Goal: Task Accomplishment & Management: Use online tool/utility

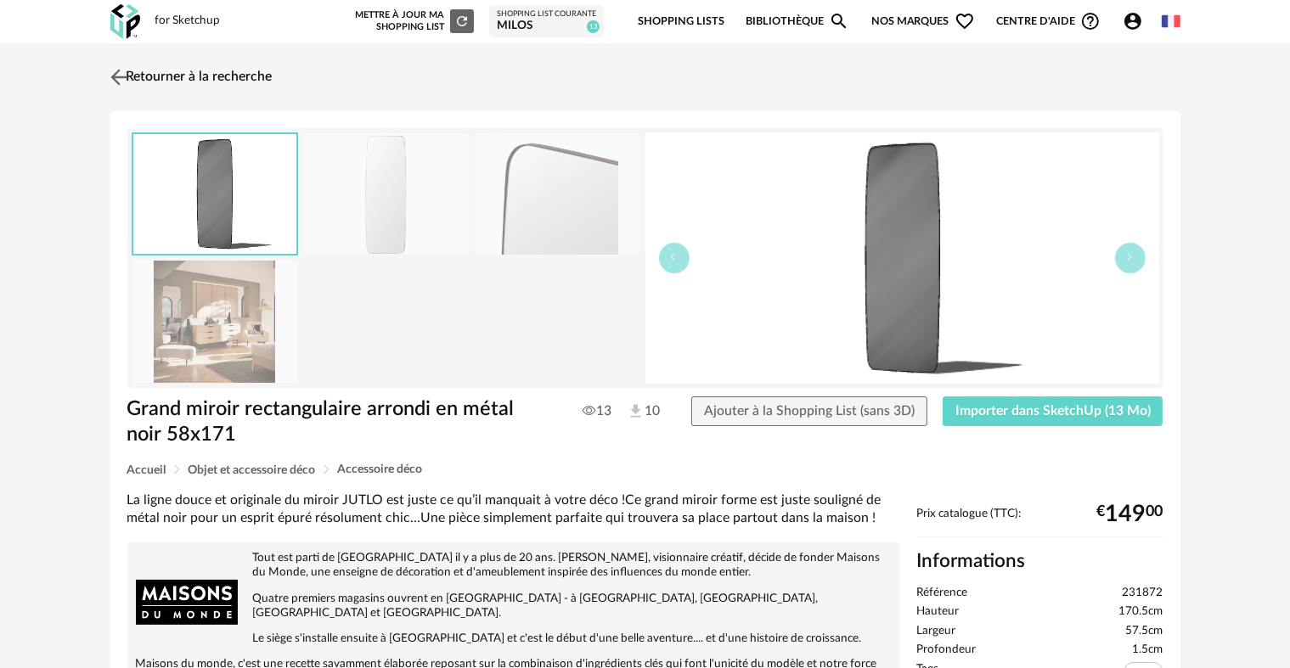
click at [106, 78] on img at bounding box center [118, 77] width 25 height 25
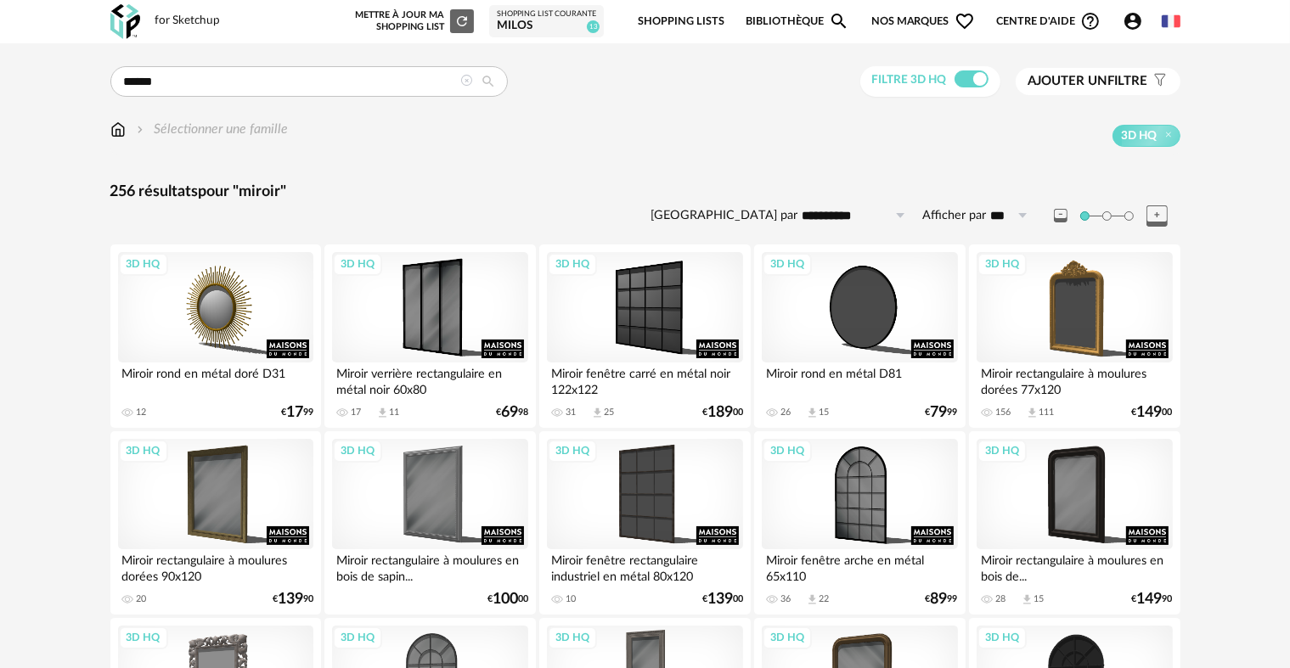
click at [464, 79] on icon at bounding box center [467, 81] width 12 height 12
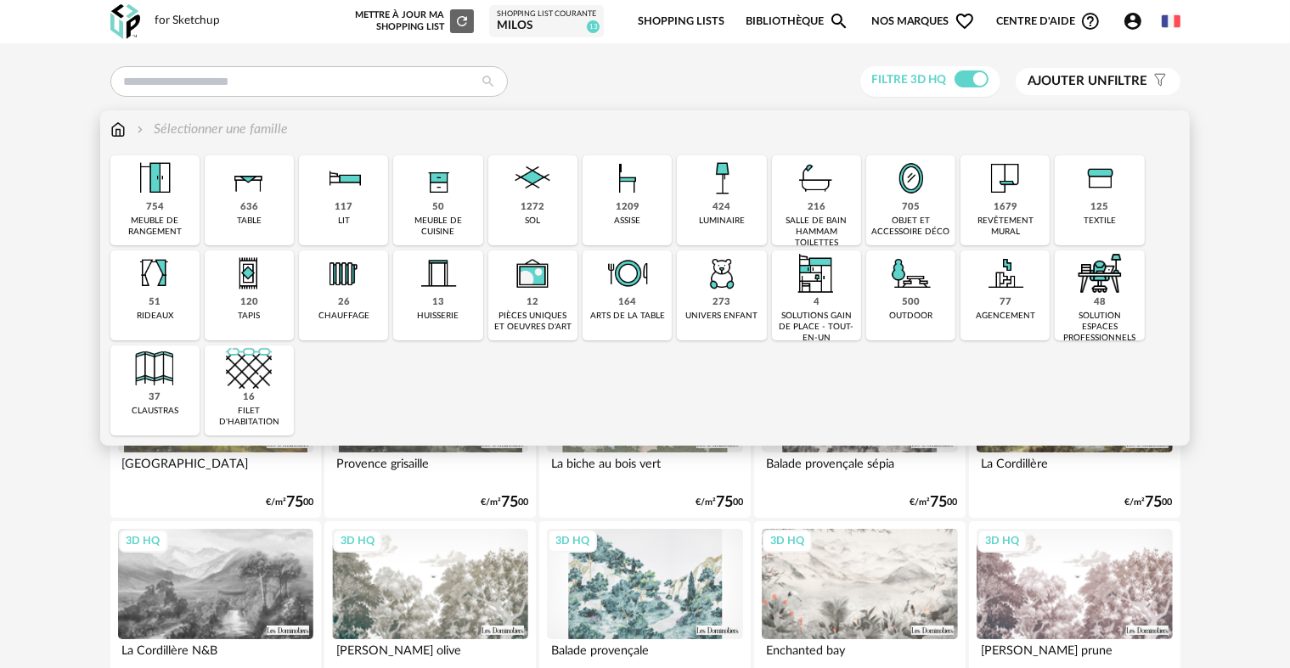
click at [929, 194] on img at bounding box center [911, 178] width 46 height 46
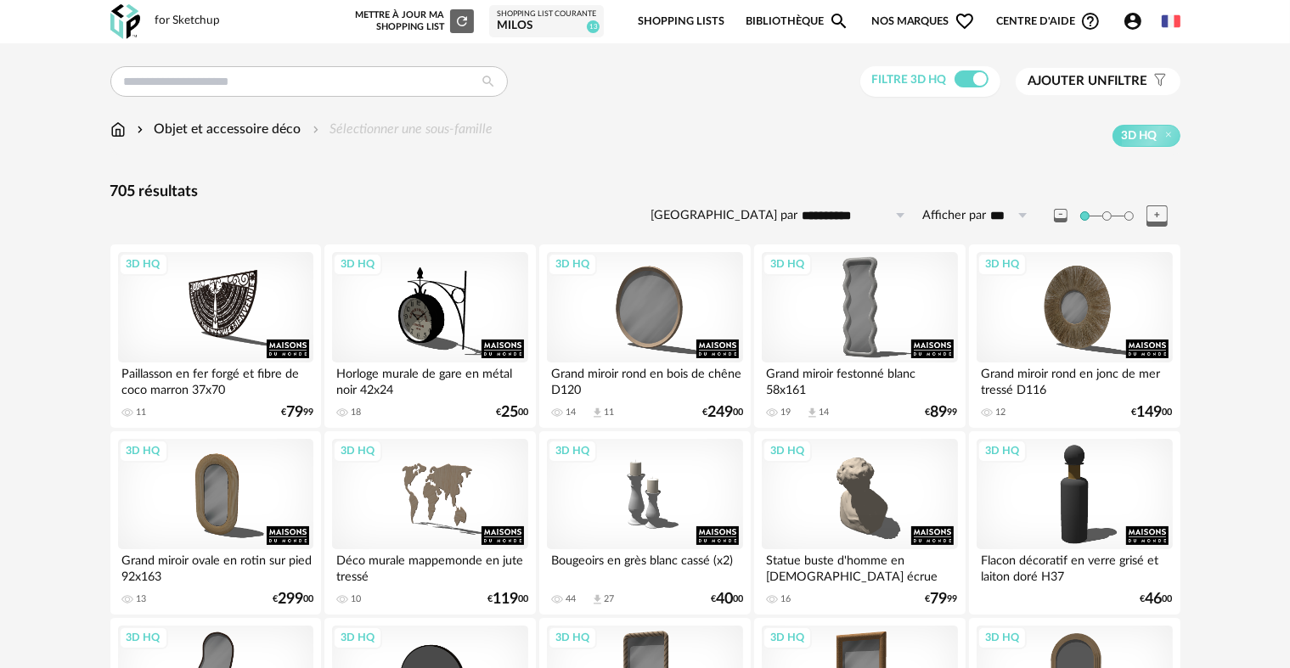
click at [1101, 81] on span "Ajouter un" at bounding box center [1068, 81] width 80 height 13
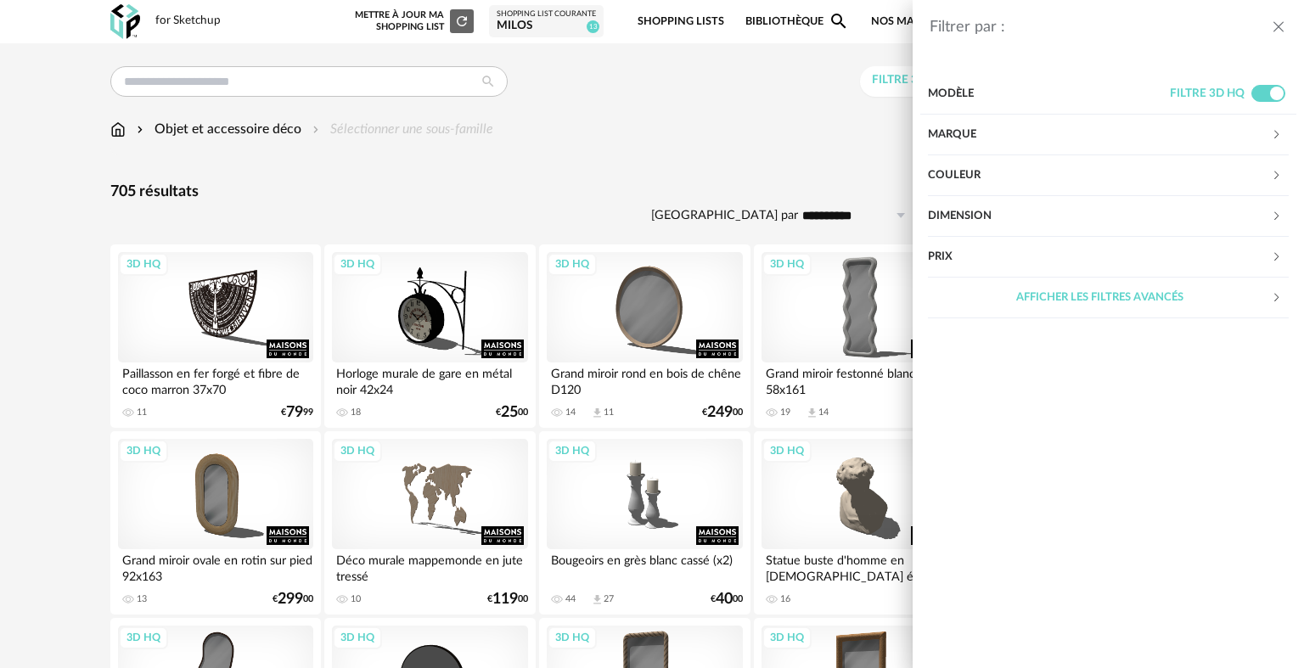
click at [1007, 183] on div "Couleur" at bounding box center [1099, 175] width 343 height 41
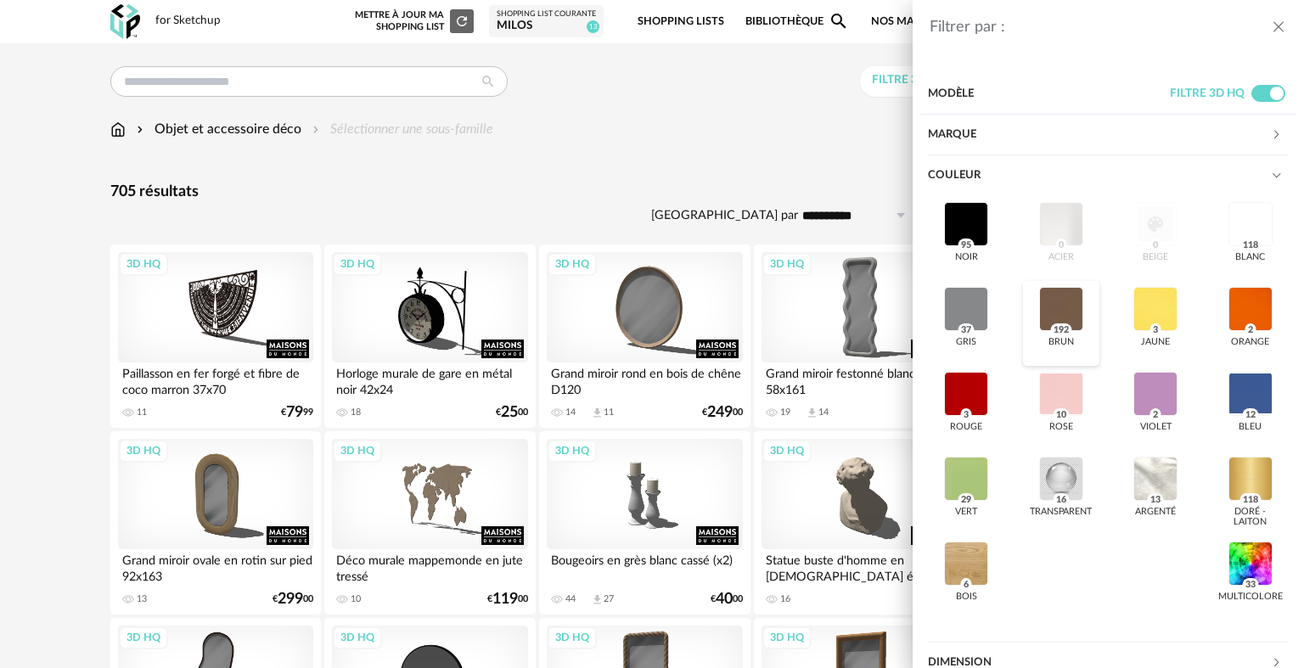
click at [1060, 306] on div at bounding box center [1061, 309] width 44 height 44
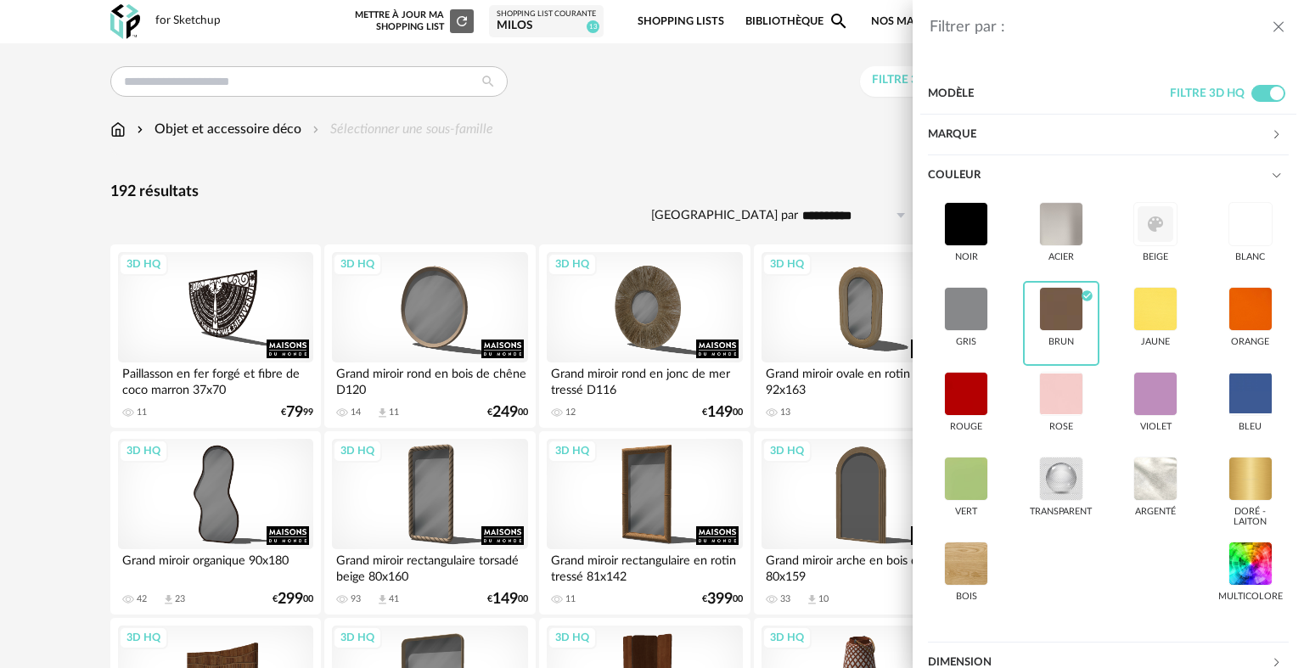
click at [623, 201] on div "Filtrer par : Modèle Filtre 3D HQ Marque &tradition 0 101 Copenhagen 0 366 Conc…" at bounding box center [652, 334] width 1304 height 668
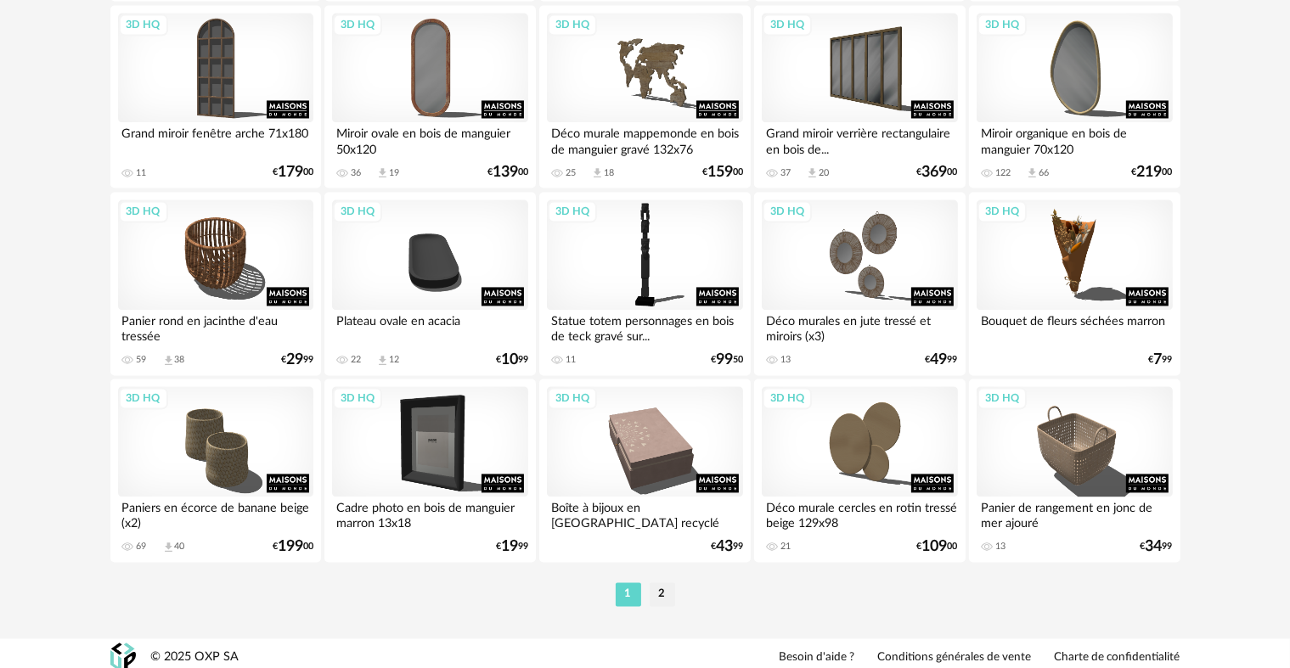
scroll to position [3425, 0]
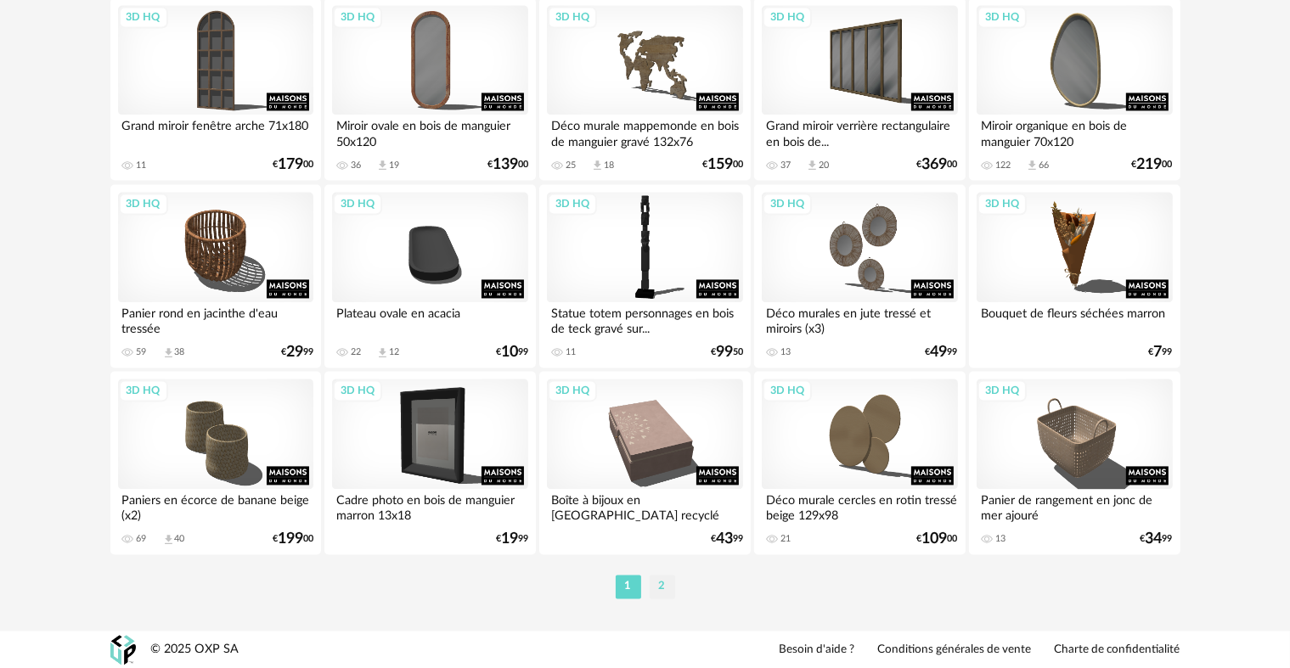
click at [659, 586] on li "2" at bounding box center [662, 587] width 25 height 24
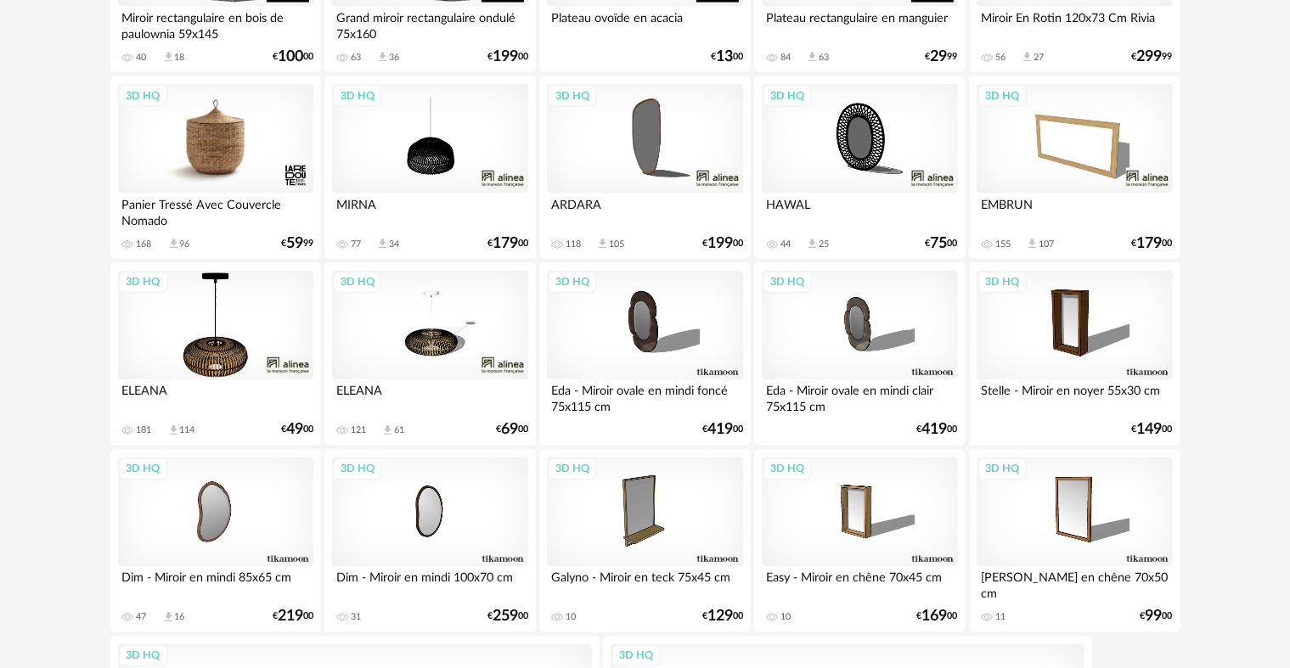
scroll to position [2972, 0]
click at [238, 147] on div "3D HQ" at bounding box center [215, 139] width 195 height 110
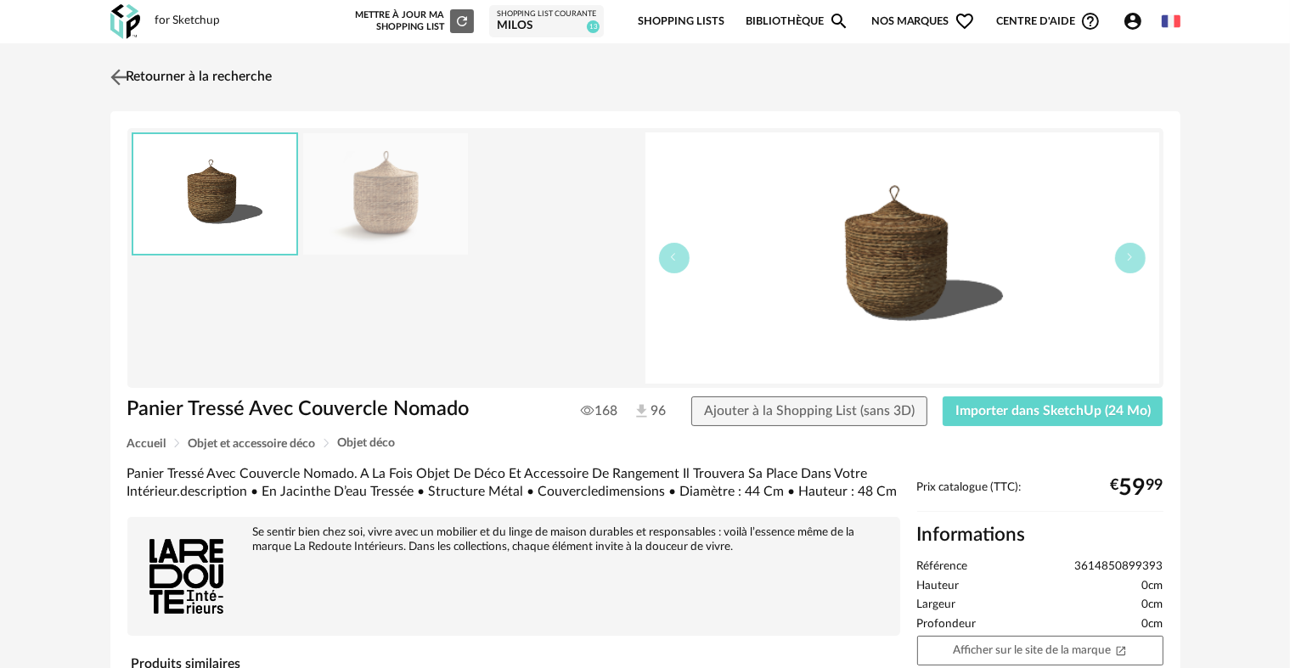
click at [120, 71] on img at bounding box center [118, 77] width 25 height 25
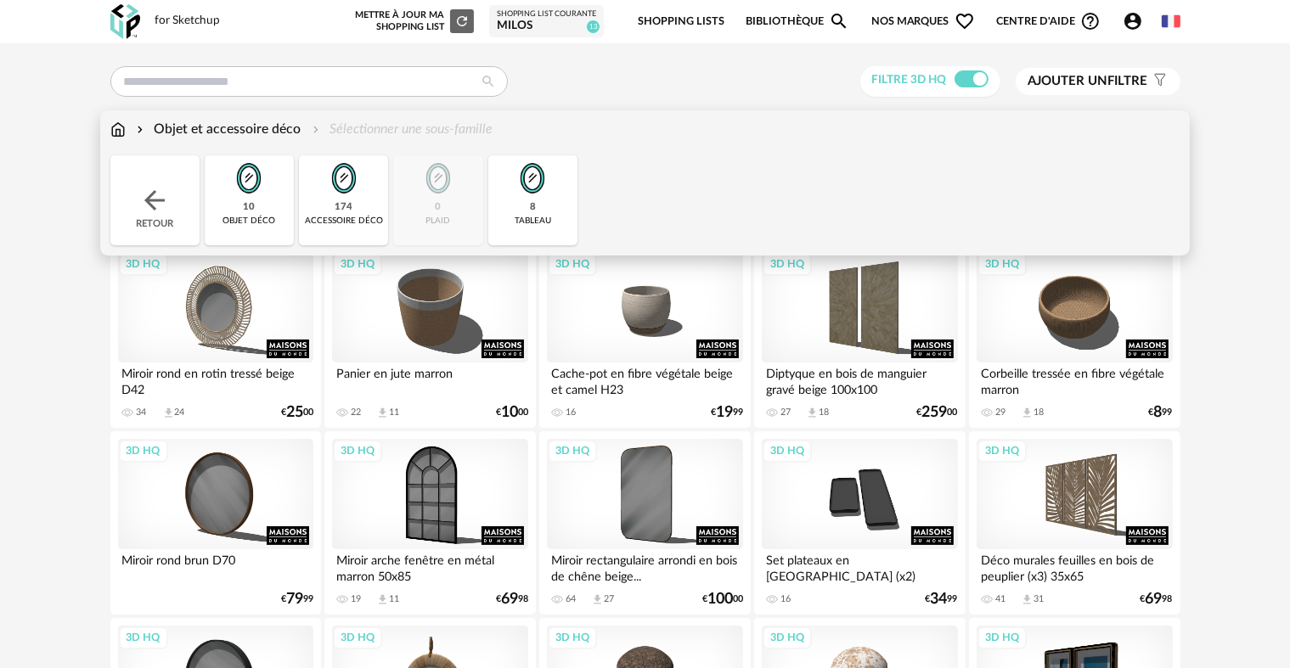
click at [170, 130] on div "Objet et accessoire déco" at bounding box center [217, 130] width 168 height 20
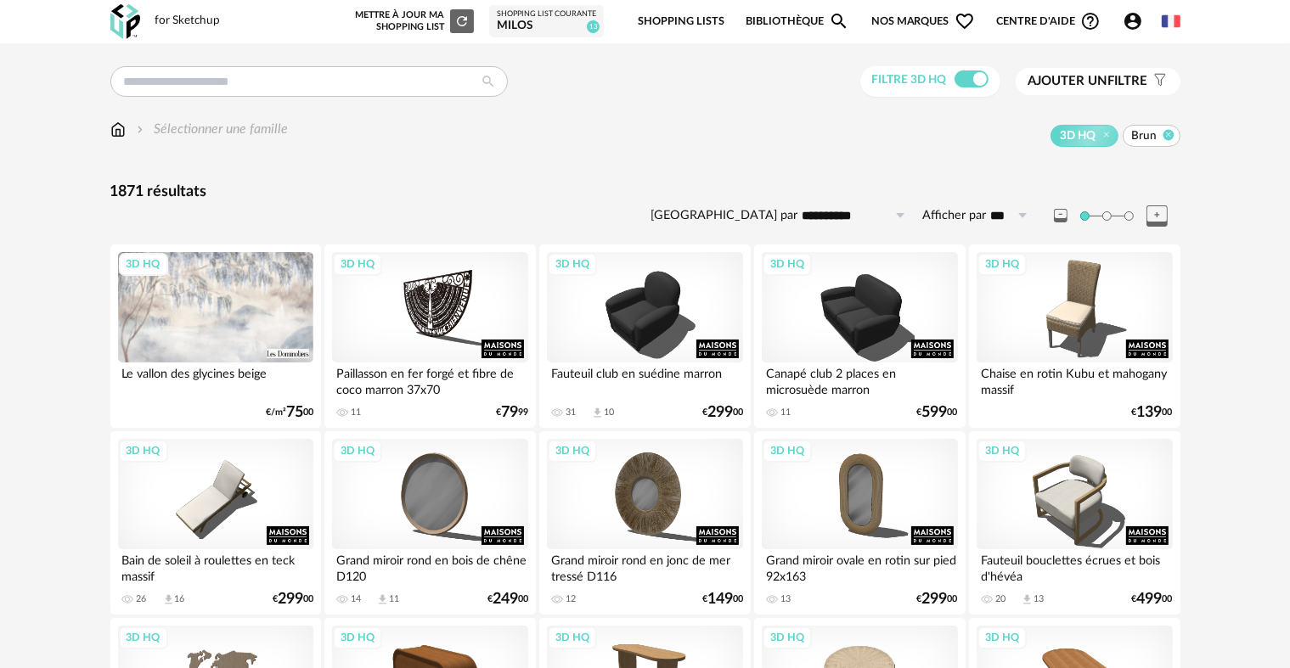
click at [1165, 135] on icon at bounding box center [1167, 134] width 11 height 11
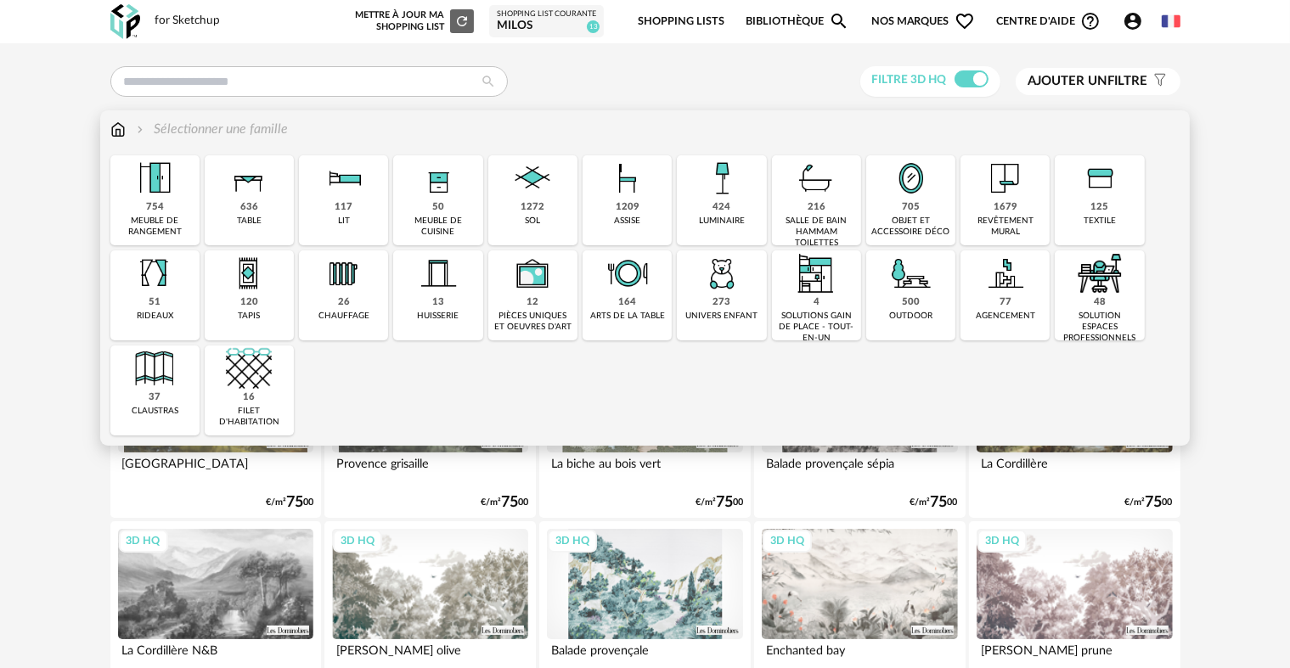
click at [917, 200] on img at bounding box center [911, 178] width 46 height 46
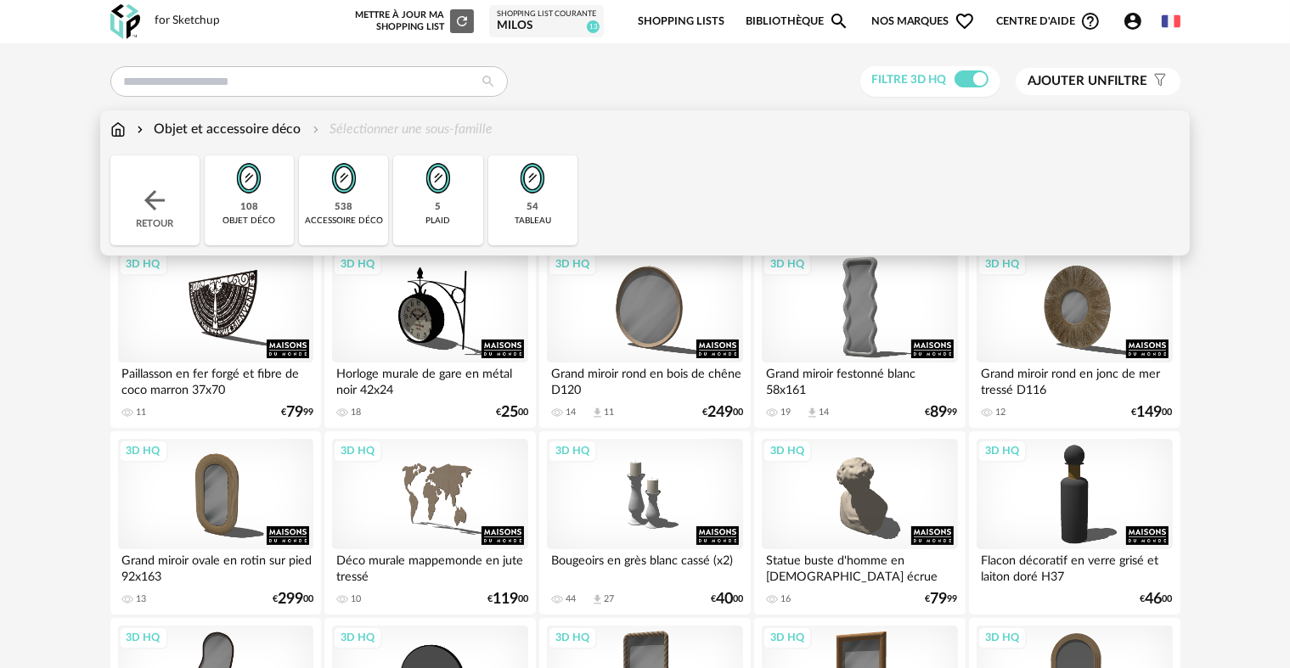
click at [269, 200] on img at bounding box center [249, 178] width 46 height 46
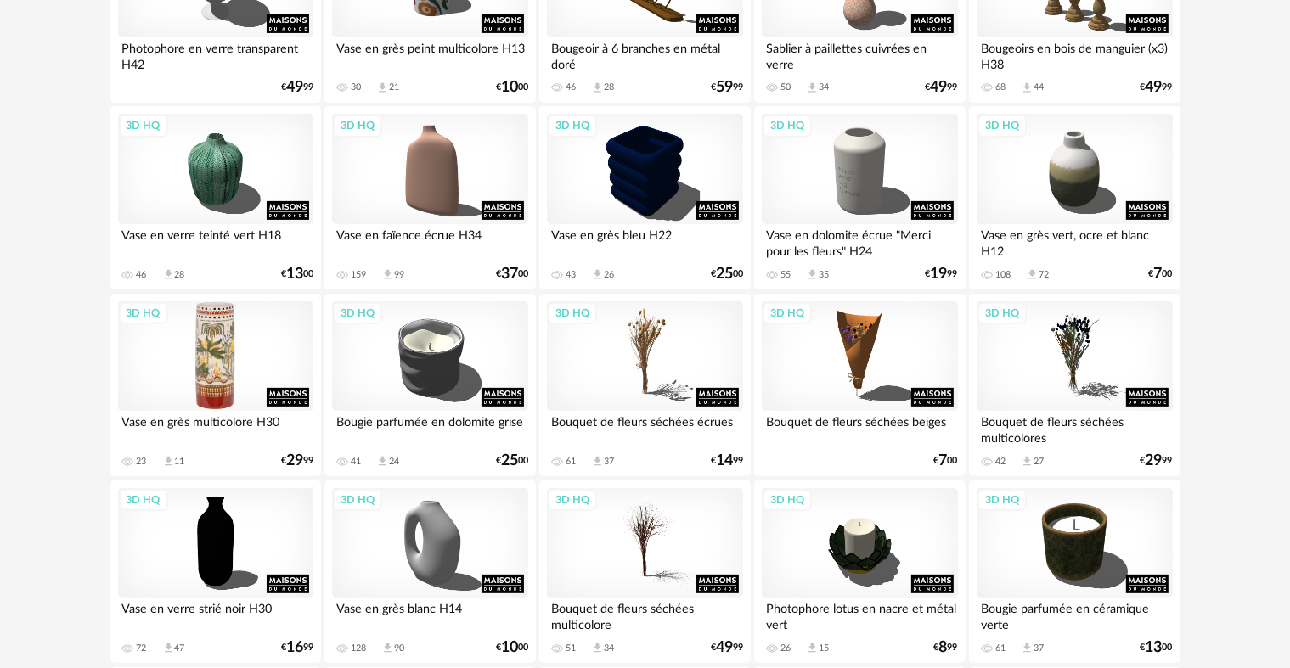
scroll to position [509, 0]
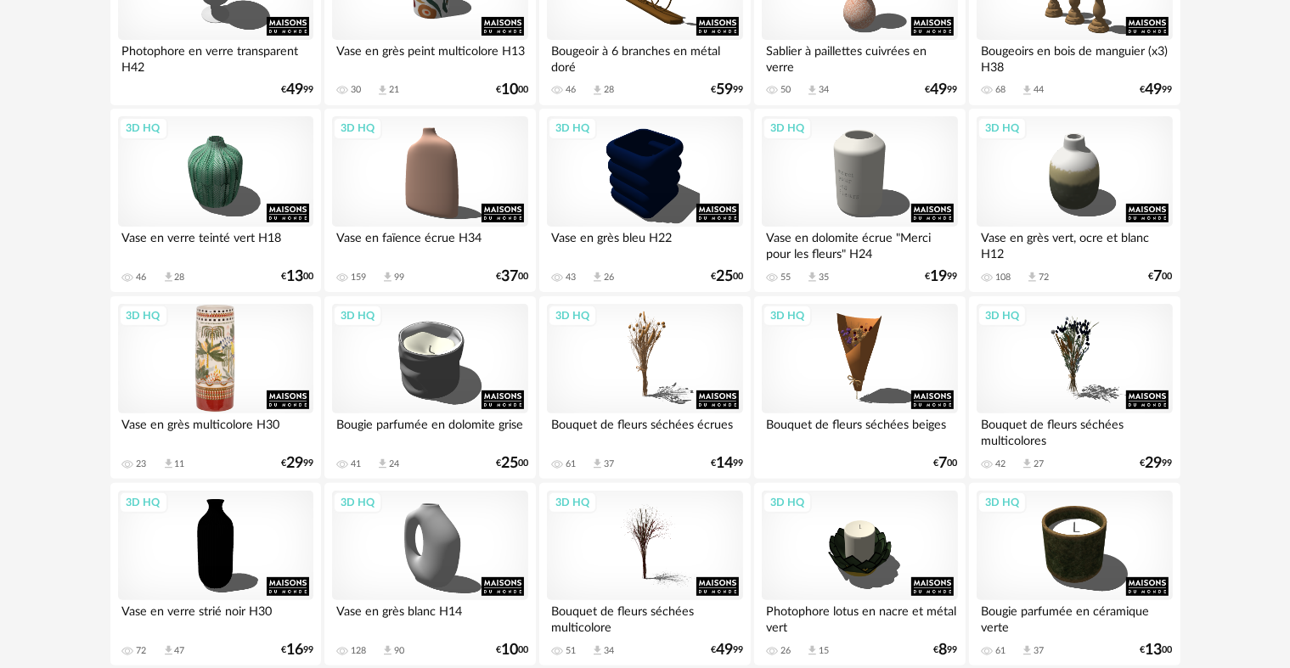
click at [238, 358] on div "3D HQ" at bounding box center [215, 359] width 195 height 110
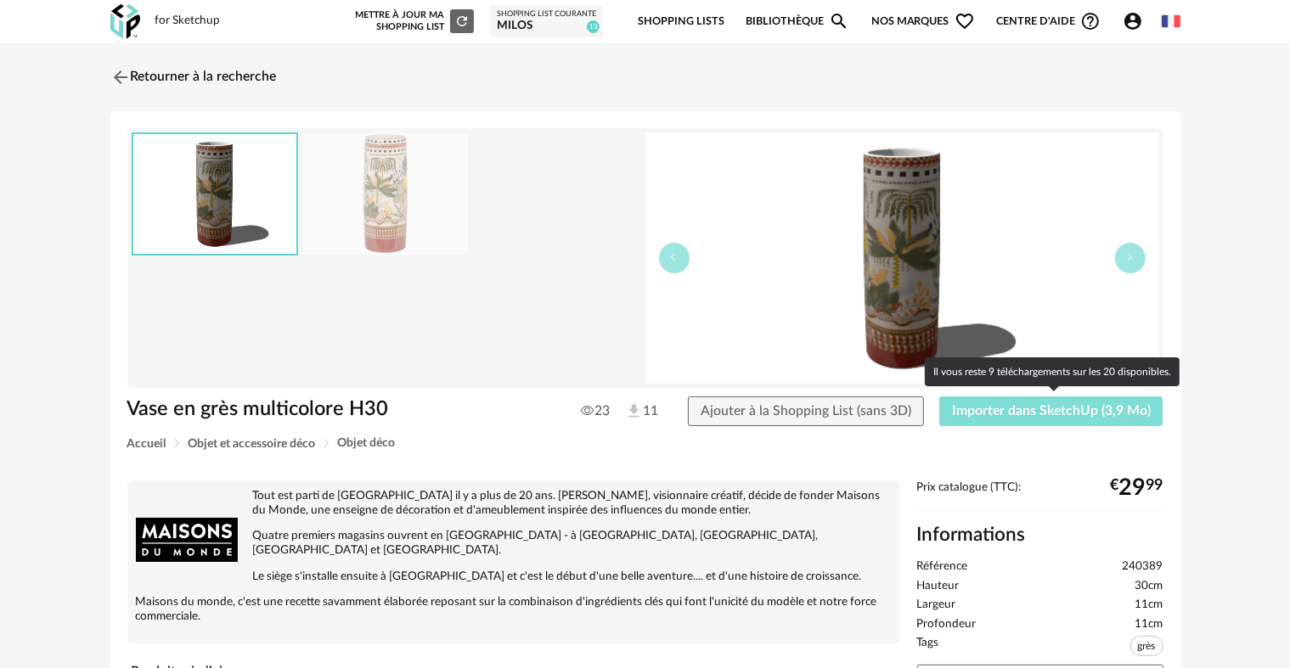
click at [1033, 415] on span "Importer dans SketchUp (3,9 Mo)" at bounding box center [1051, 411] width 199 height 14
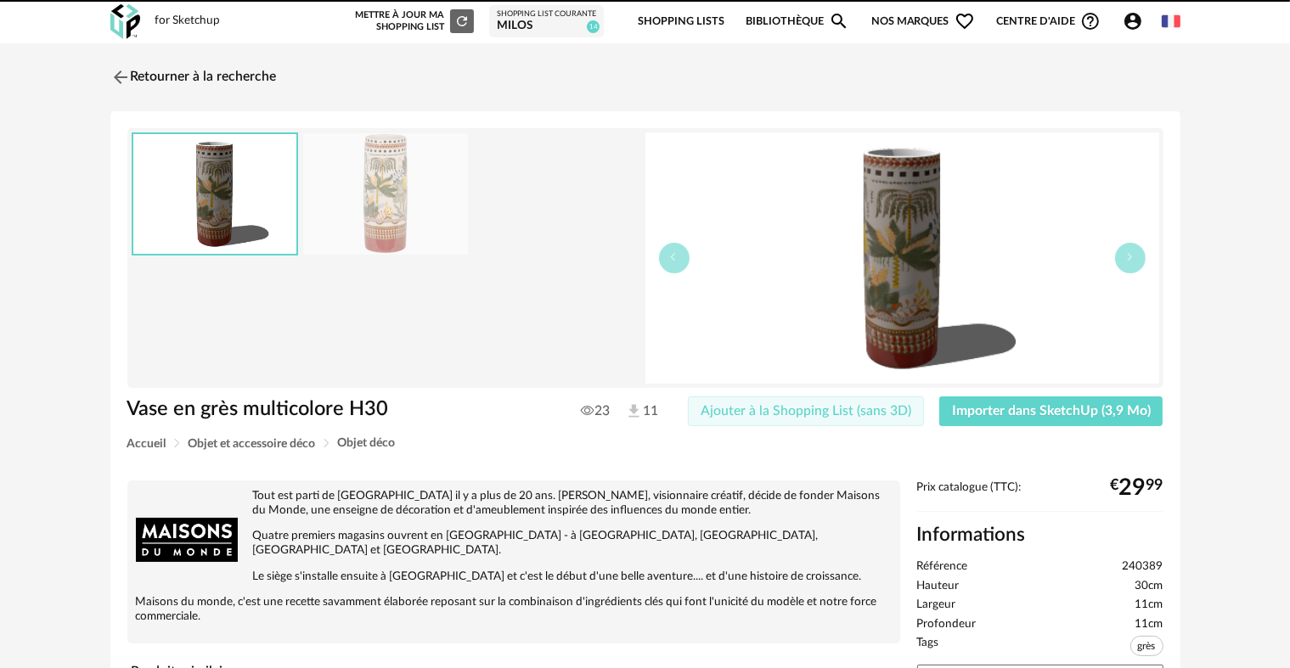
click at [776, 417] on span "Ajouter à la Shopping List (sans 3D)" at bounding box center [806, 411] width 211 height 14
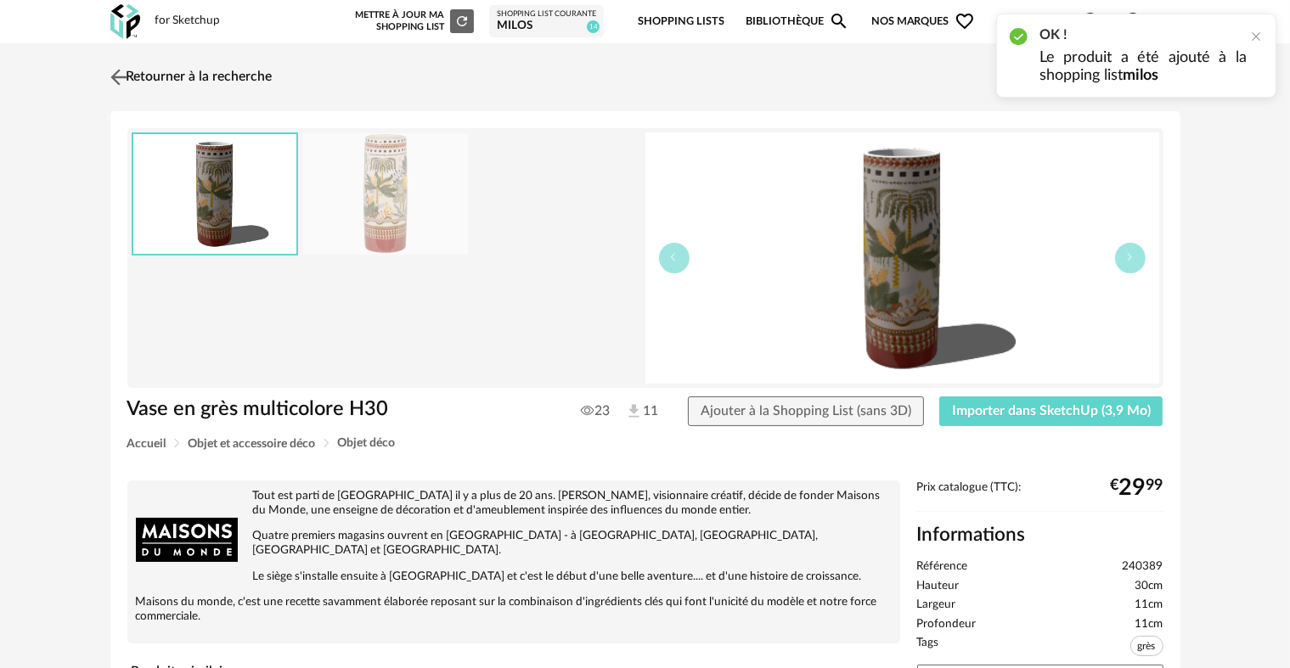
click at [116, 78] on img at bounding box center [118, 77] width 25 height 25
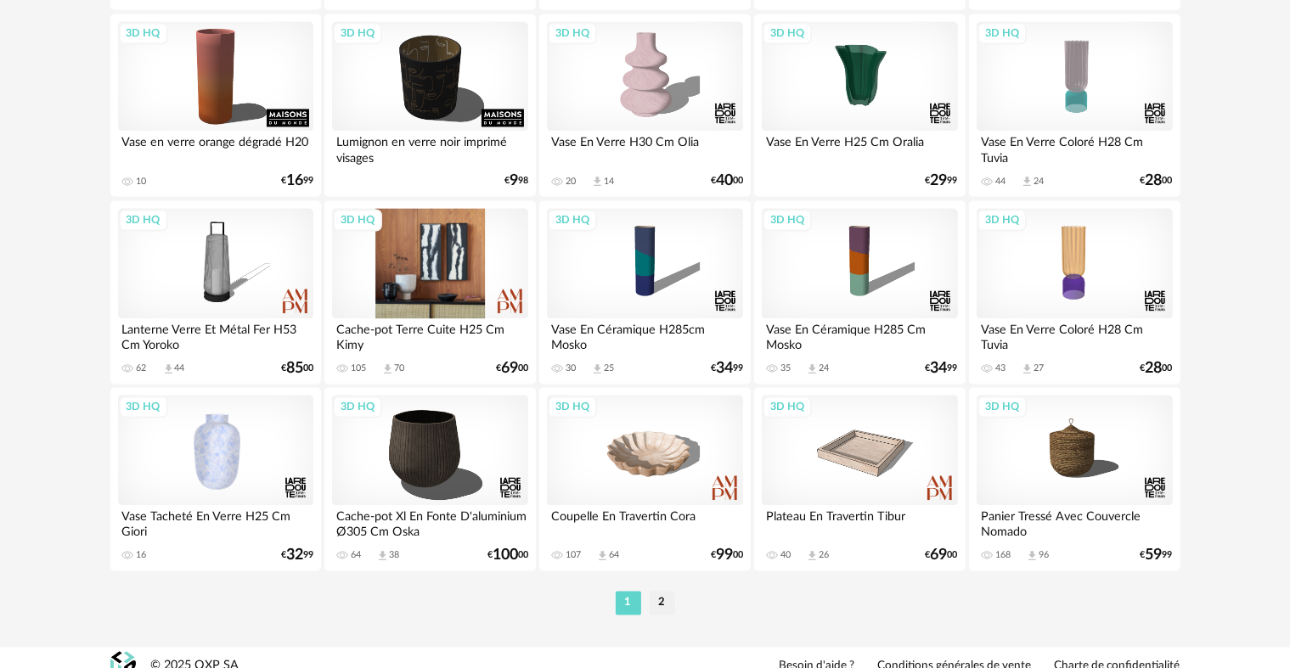
scroll to position [3425, 0]
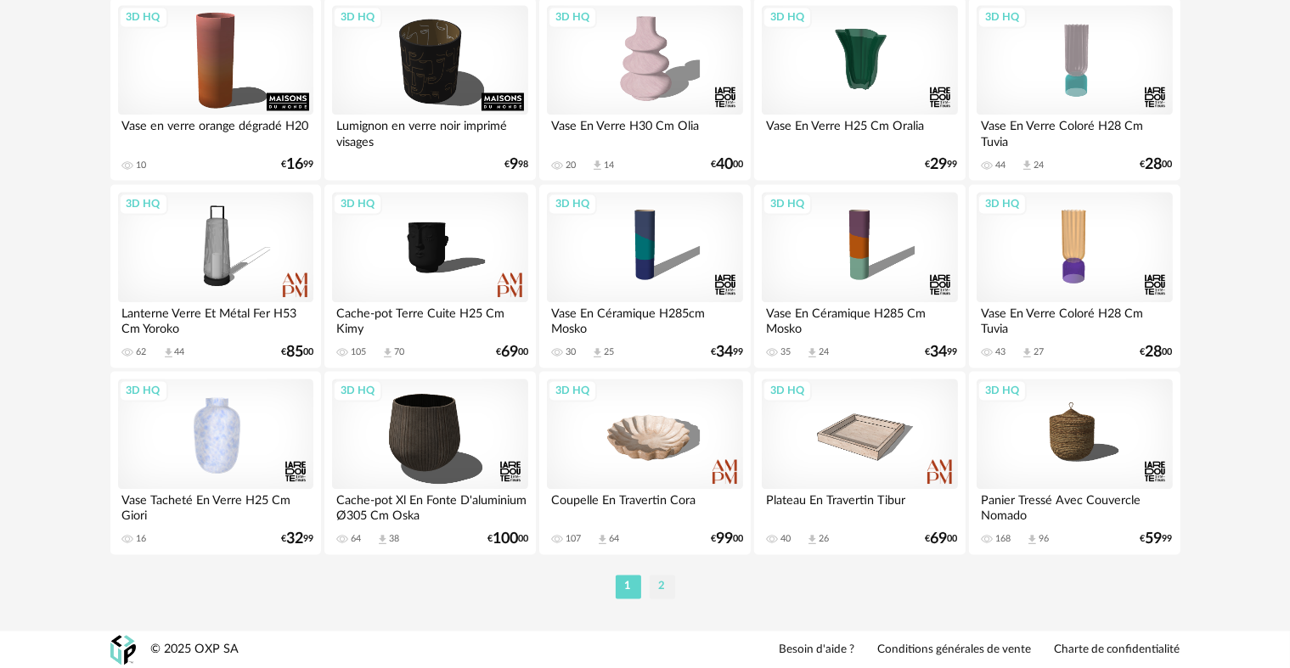
click at [662, 581] on li "2" at bounding box center [662, 587] width 25 height 24
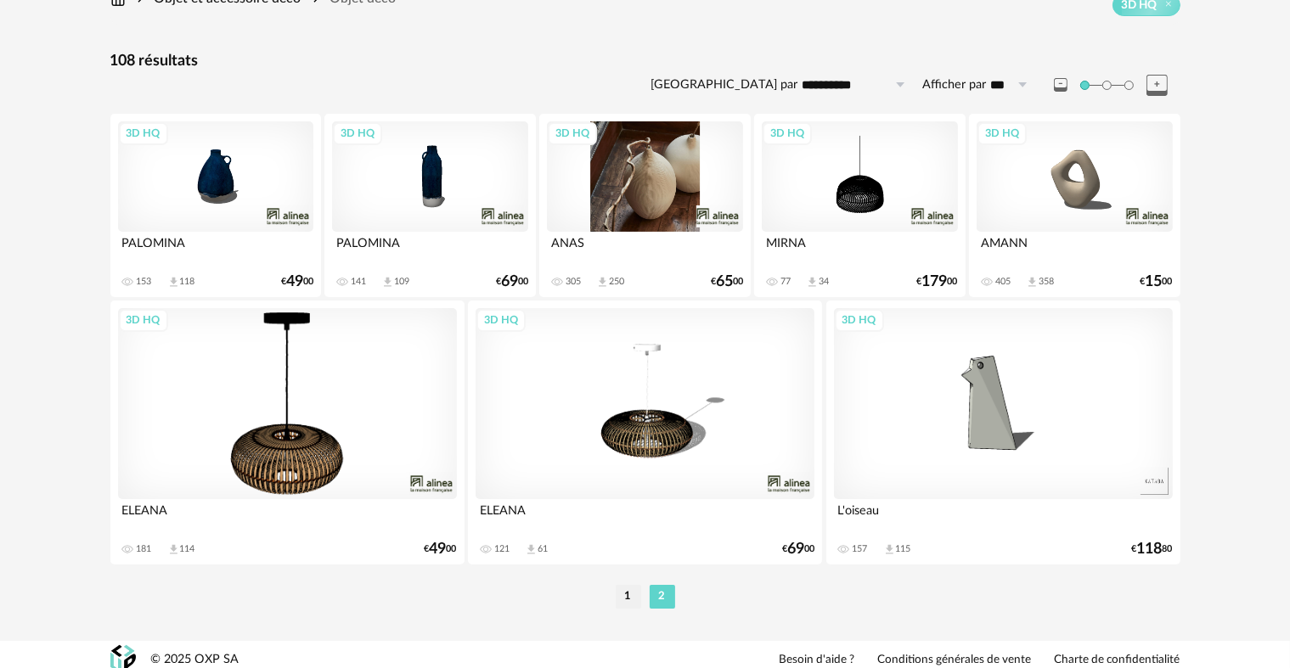
scroll to position [142, 0]
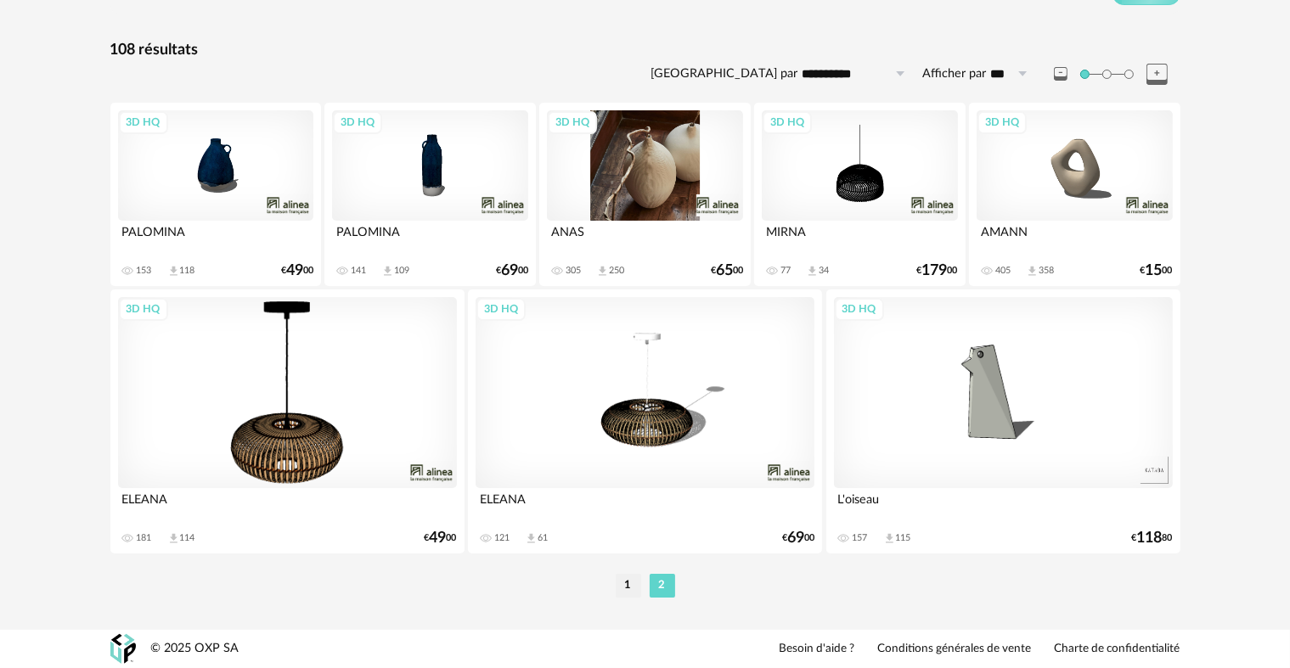
click at [679, 154] on div "3D HQ" at bounding box center [644, 165] width 195 height 110
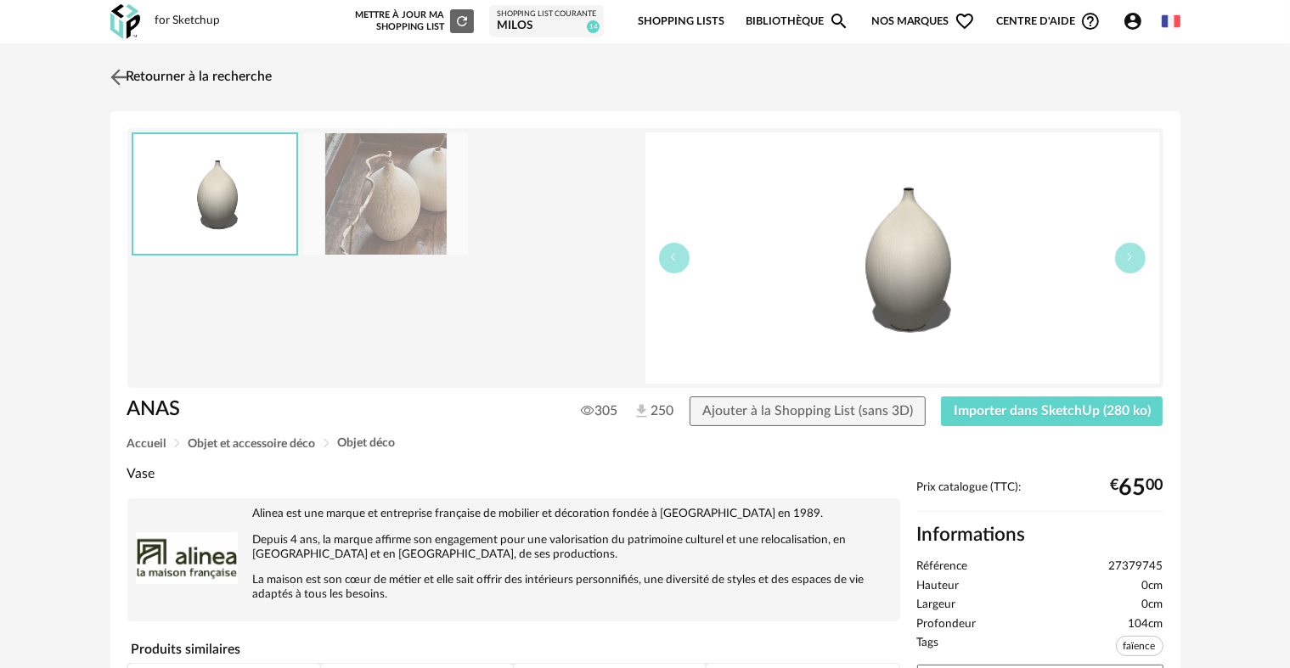
click at [121, 74] on img at bounding box center [118, 77] width 25 height 25
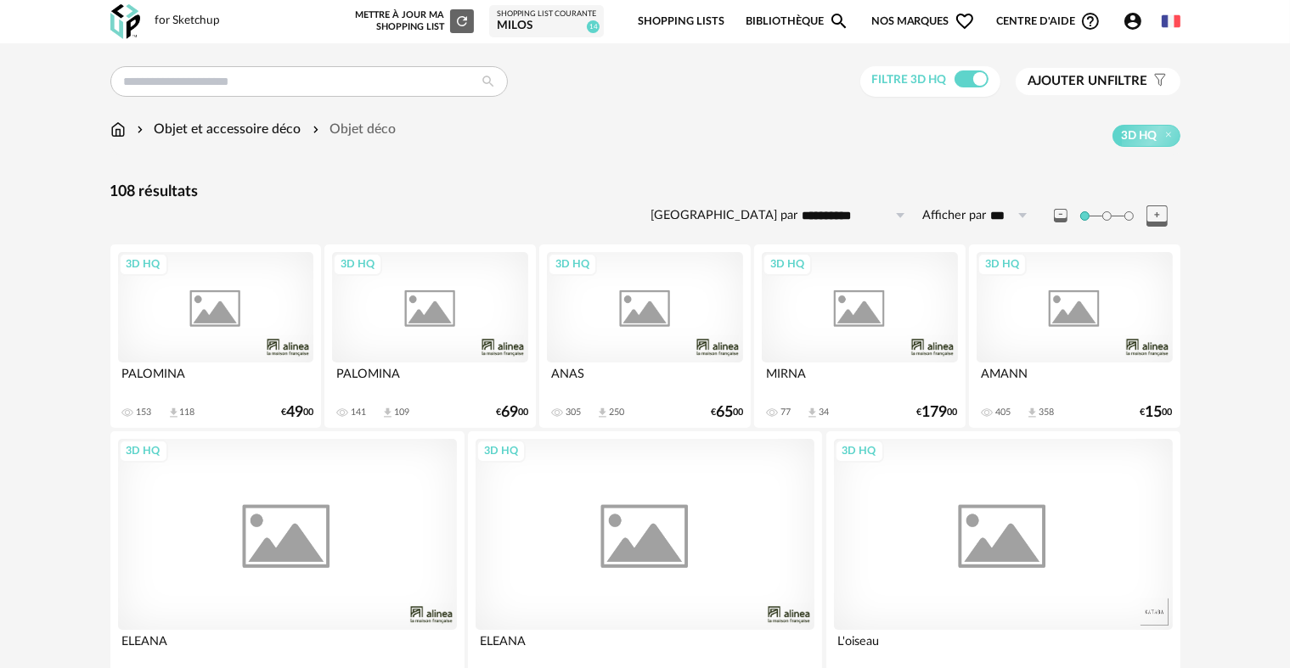
scroll to position [142, 0]
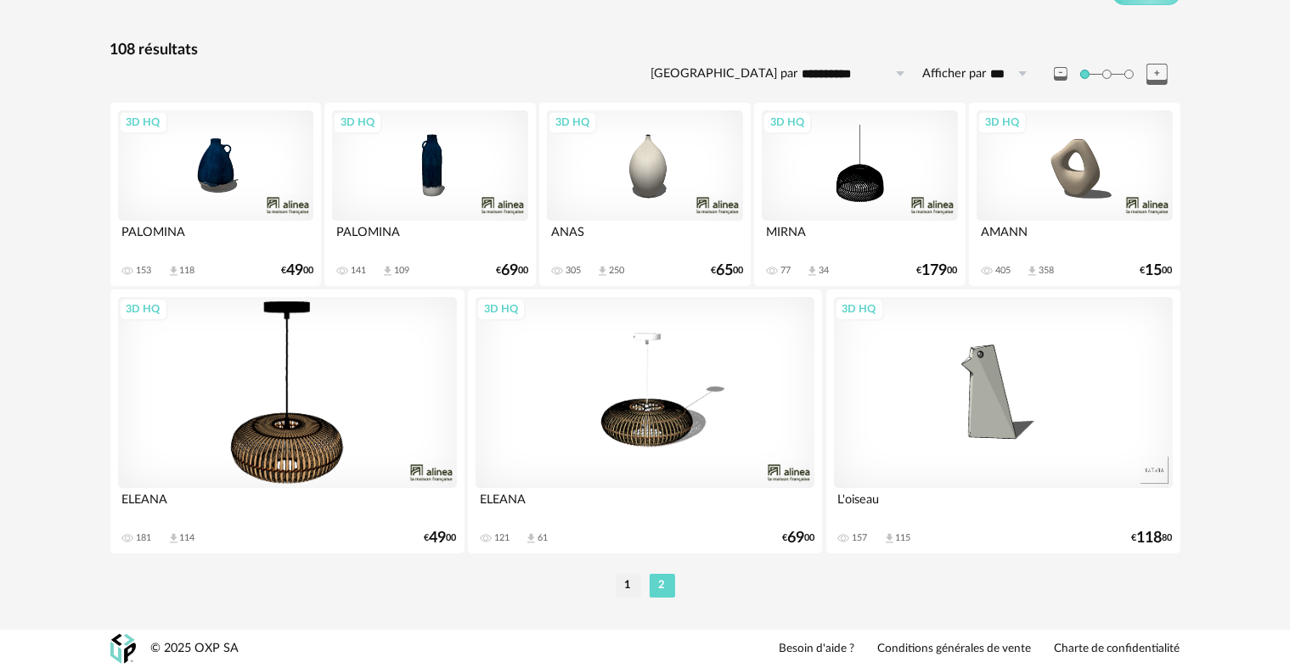
click at [642, 583] on ul "1 2" at bounding box center [645, 586] width 68 height 24
click at [633, 583] on li "1" at bounding box center [628, 586] width 25 height 24
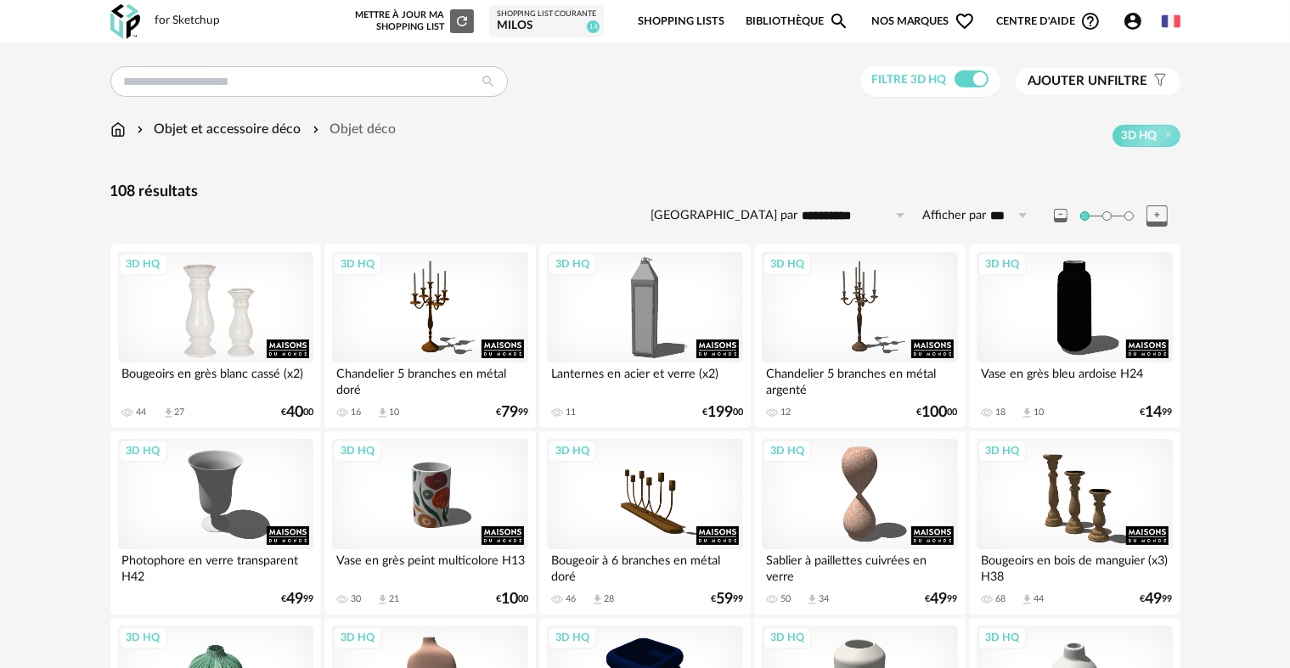
click at [235, 306] on div "3D HQ" at bounding box center [215, 307] width 195 height 110
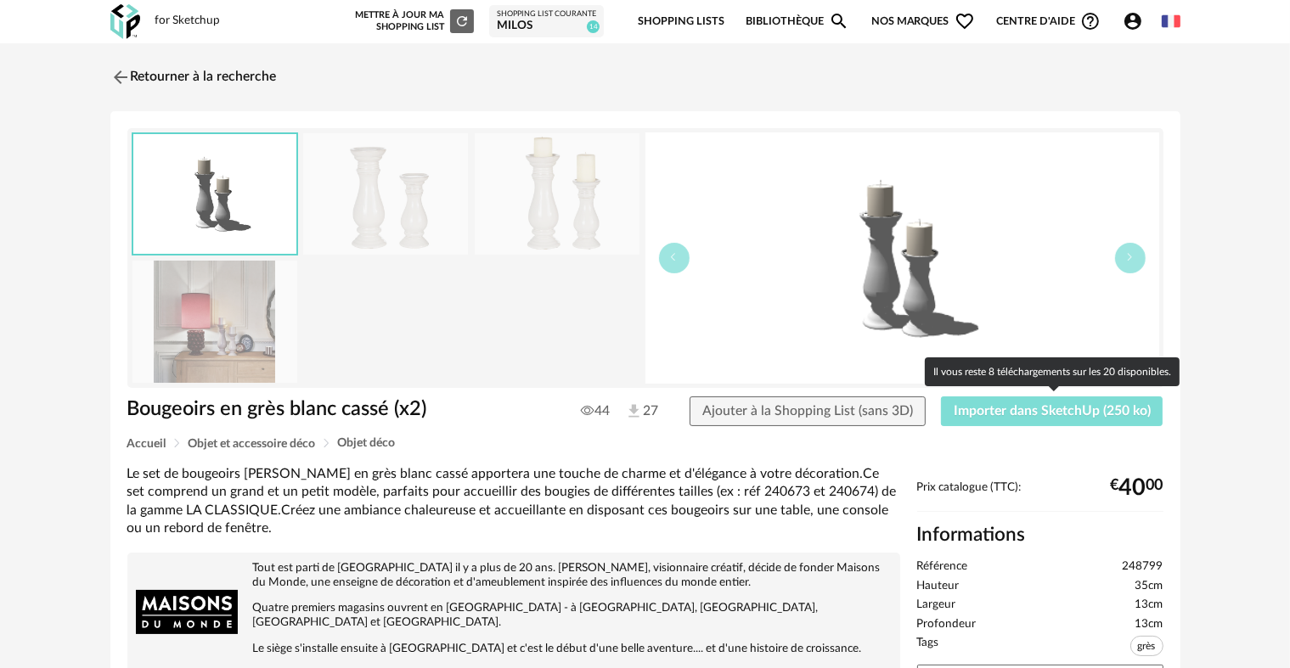
click at [999, 408] on span "Importer dans SketchUp (250 ko)" at bounding box center [1052, 411] width 197 height 14
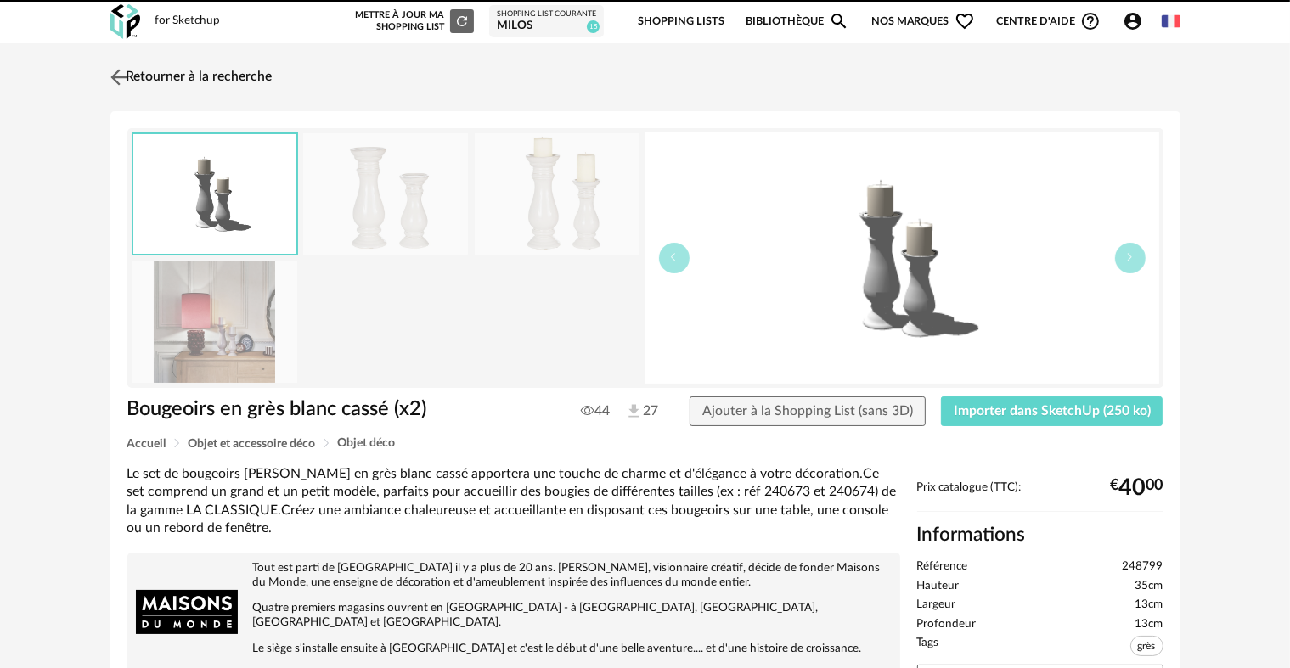
click at [118, 75] on img at bounding box center [118, 77] width 25 height 25
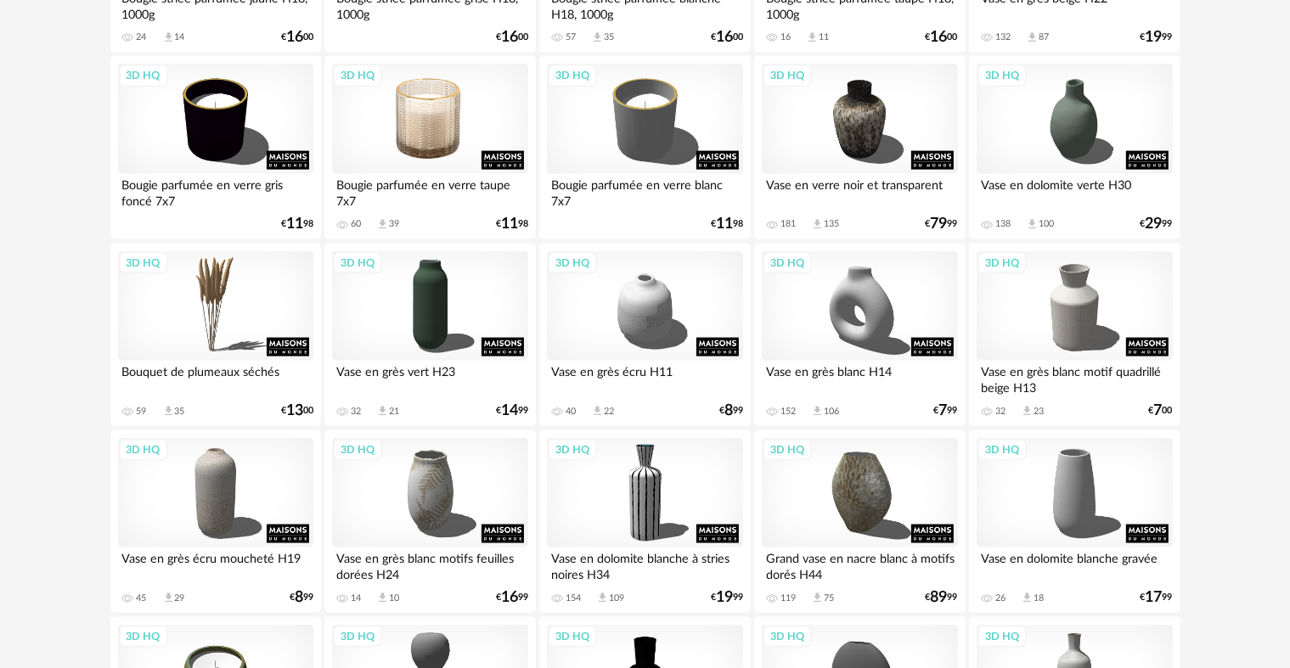
scroll to position [2446, 0]
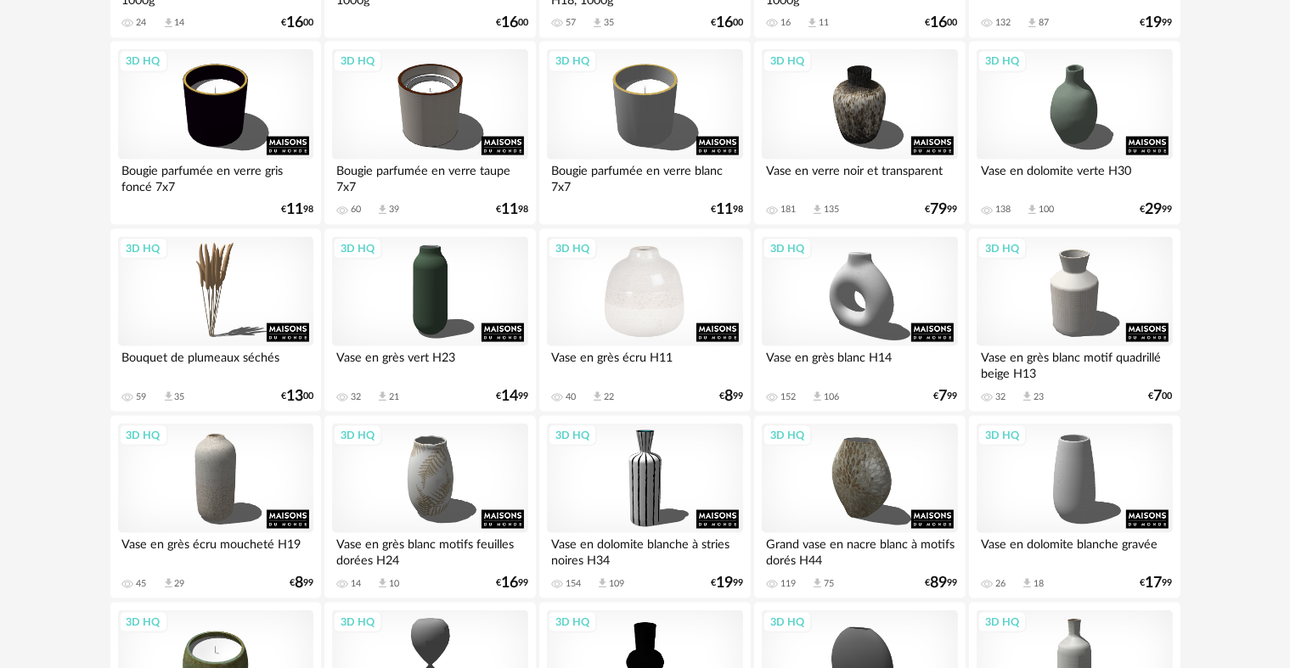
click at [648, 289] on div "3D HQ" at bounding box center [644, 292] width 195 height 110
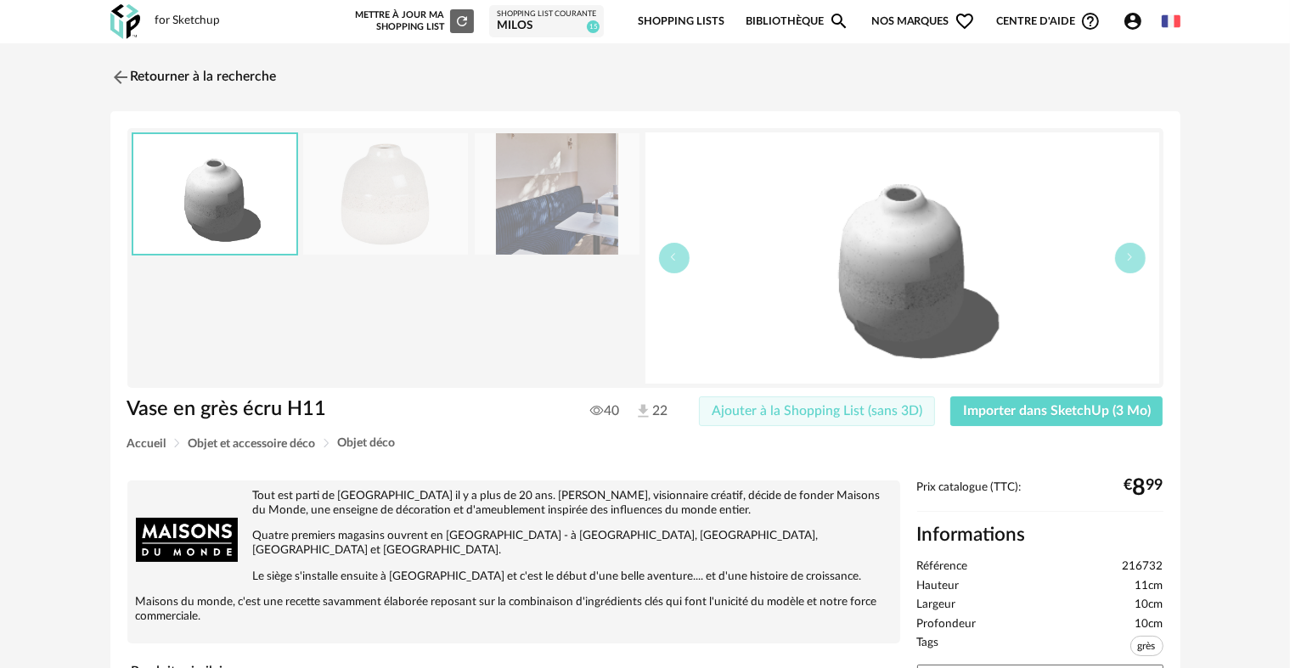
click at [876, 408] on span "Ajouter à la Shopping List (sans 3D)" at bounding box center [817, 411] width 211 height 14
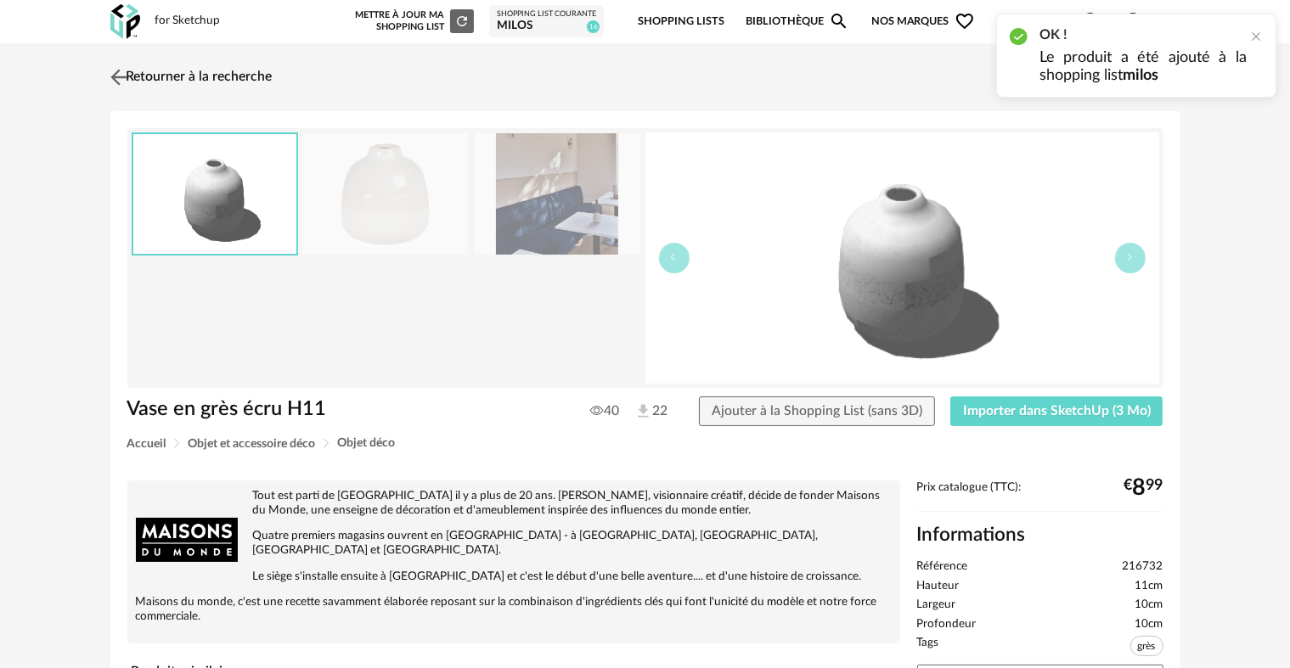
click at [110, 78] on img at bounding box center [118, 77] width 25 height 25
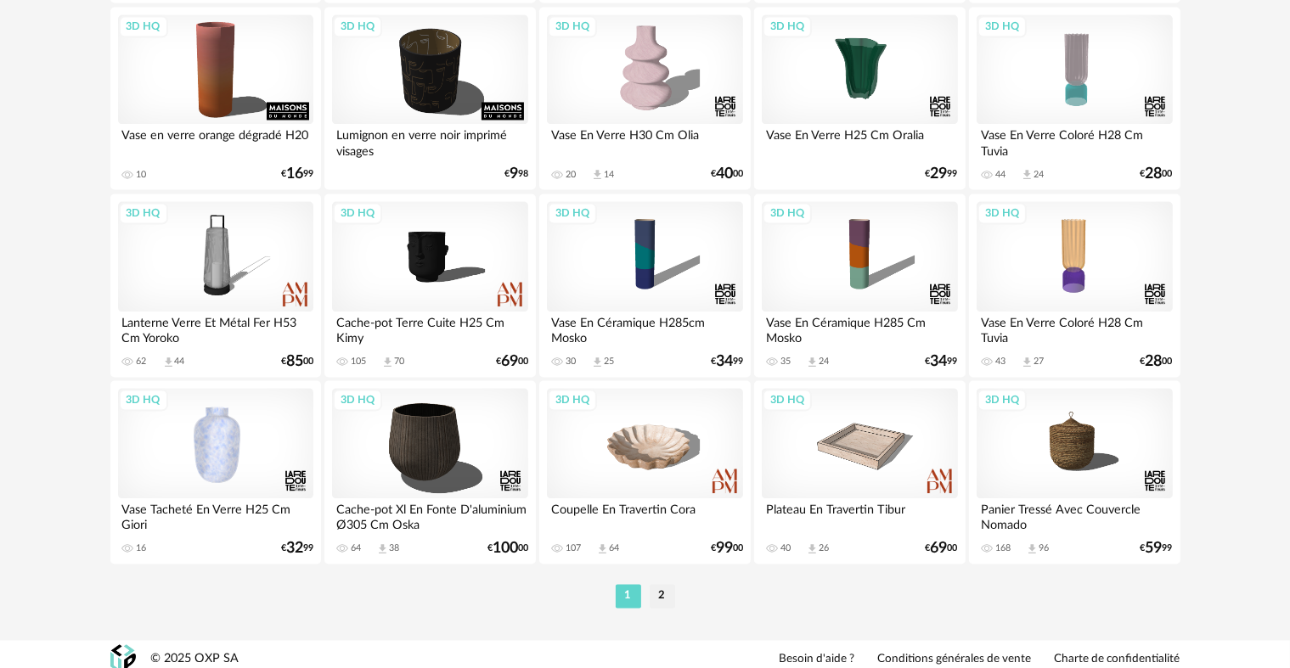
scroll to position [3425, 0]
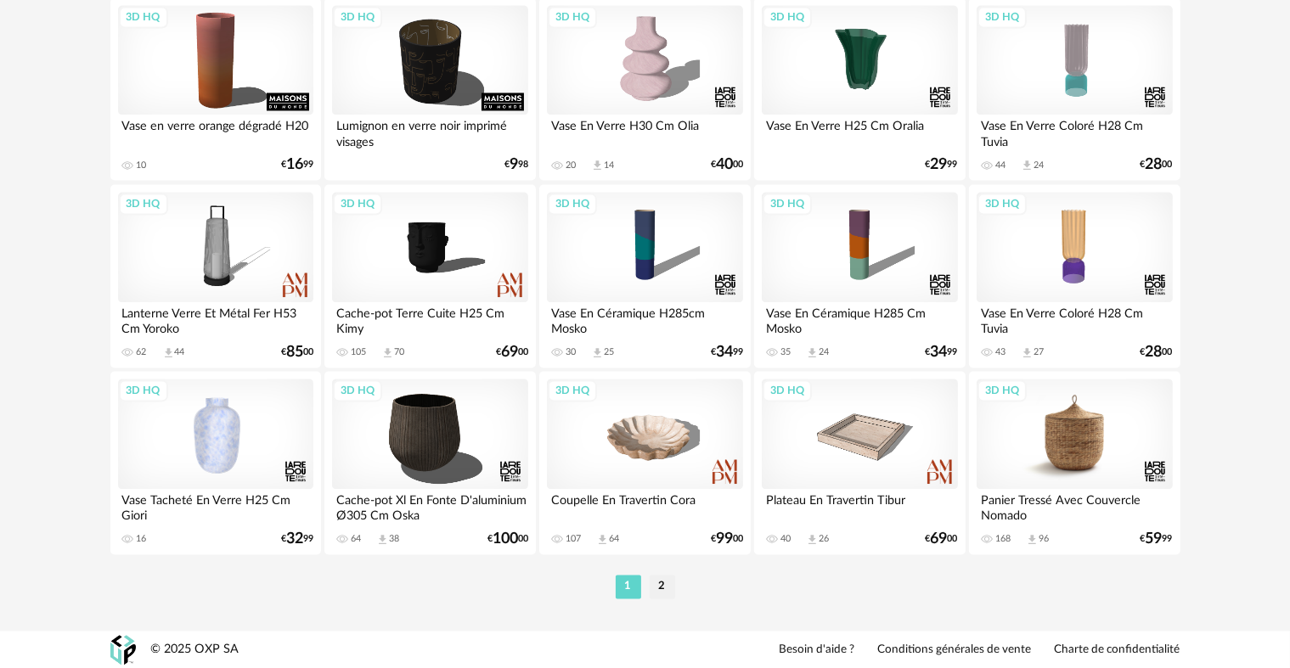
click at [1084, 439] on div "3D HQ" at bounding box center [1074, 434] width 195 height 110
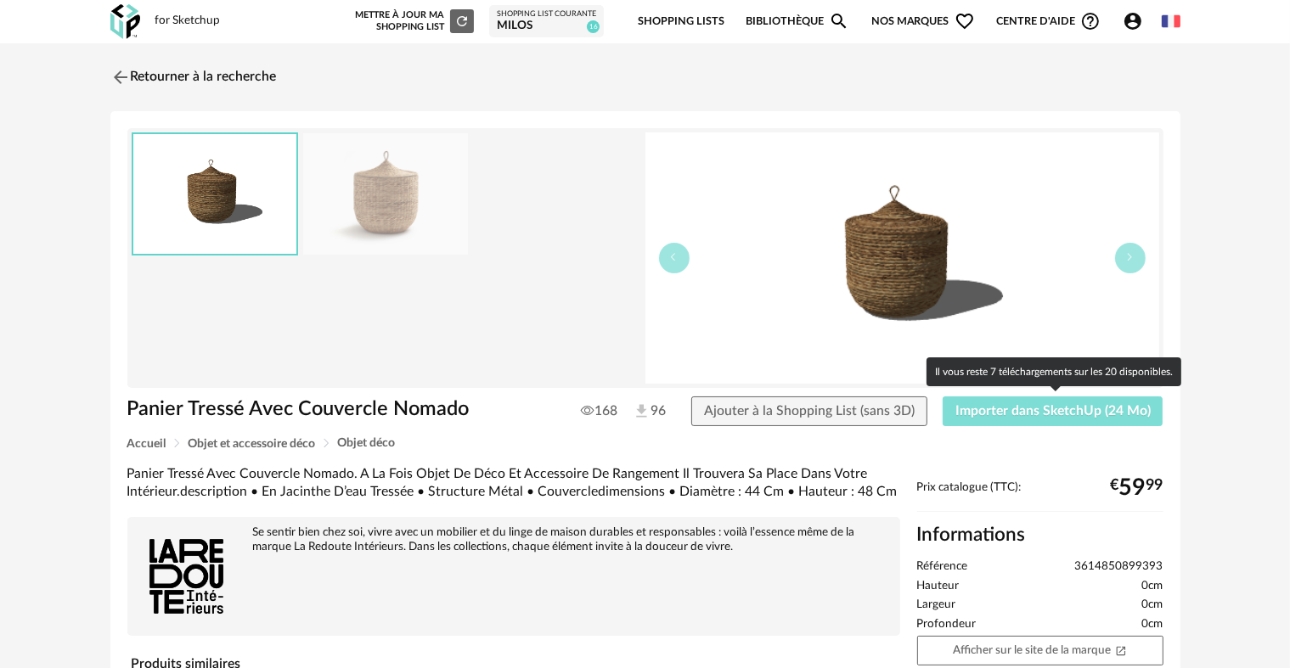
click at [987, 408] on span "Importer dans SketchUp (24 Mo)" at bounding box center [1052, 411] width 195 height 14
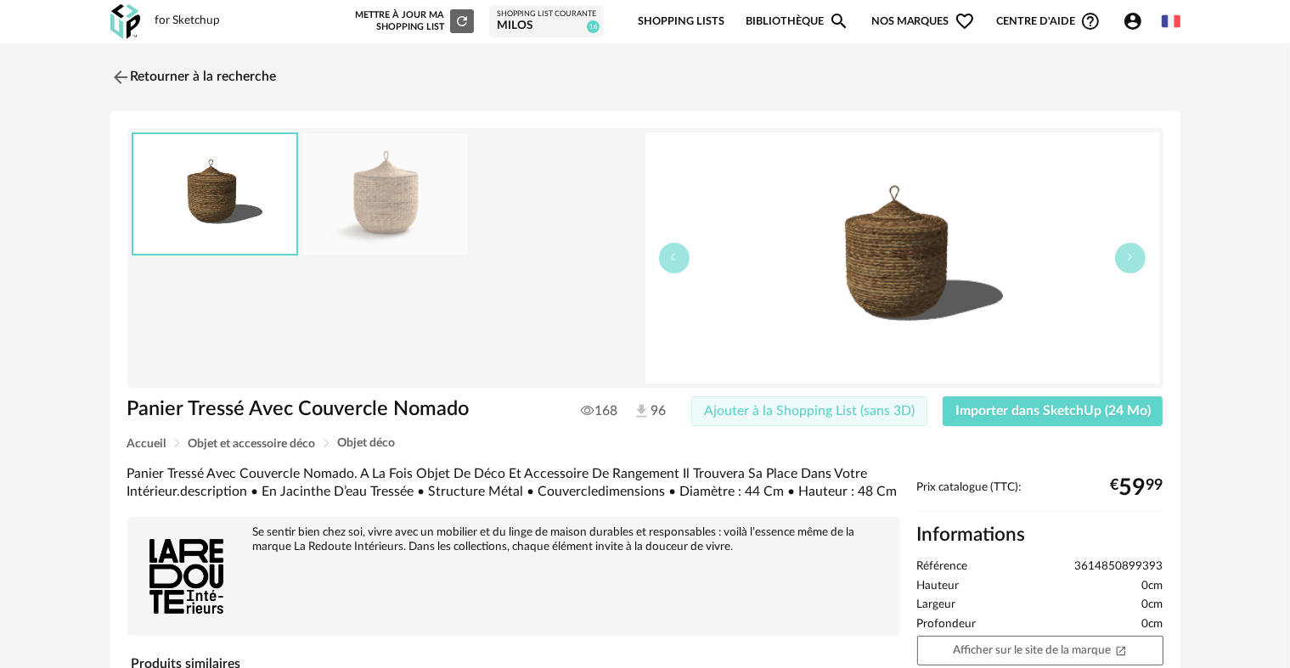
click at [870, 411] on span "Ajouter à la Shopping List (sans 3D)" at bounding box center [809, 411] width 211 height 14
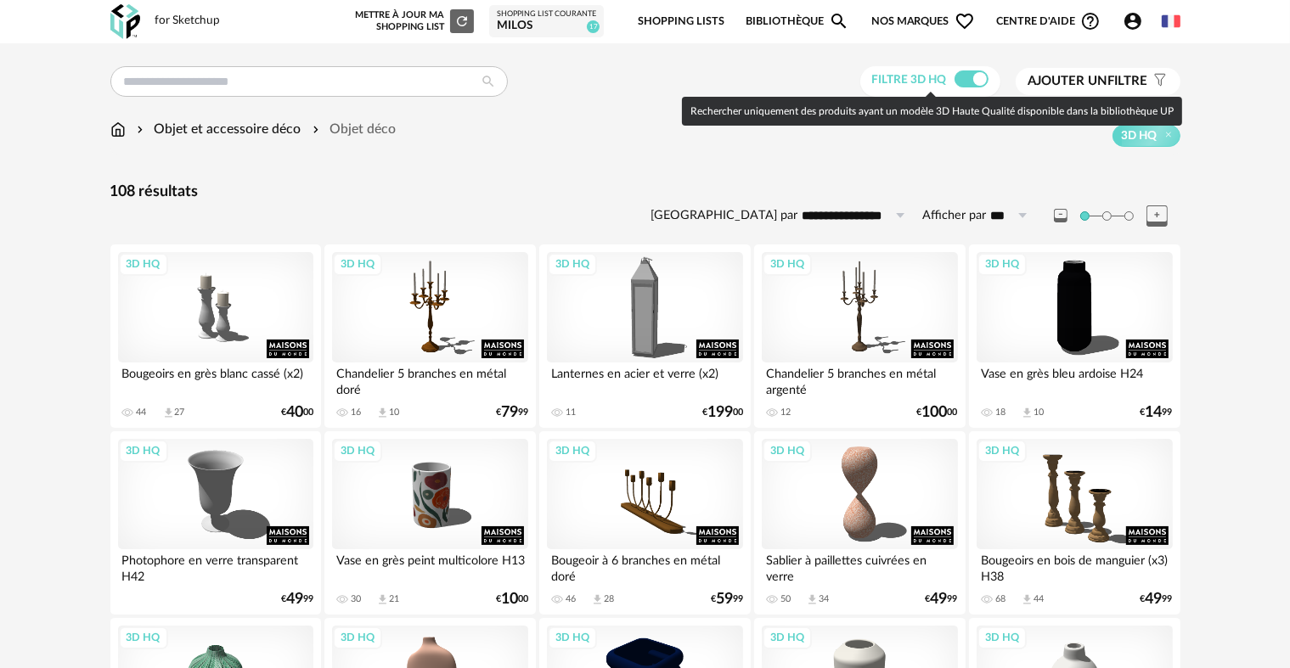
click at [968, 78] on span at bounding box center [971, 78] width 34 height 17
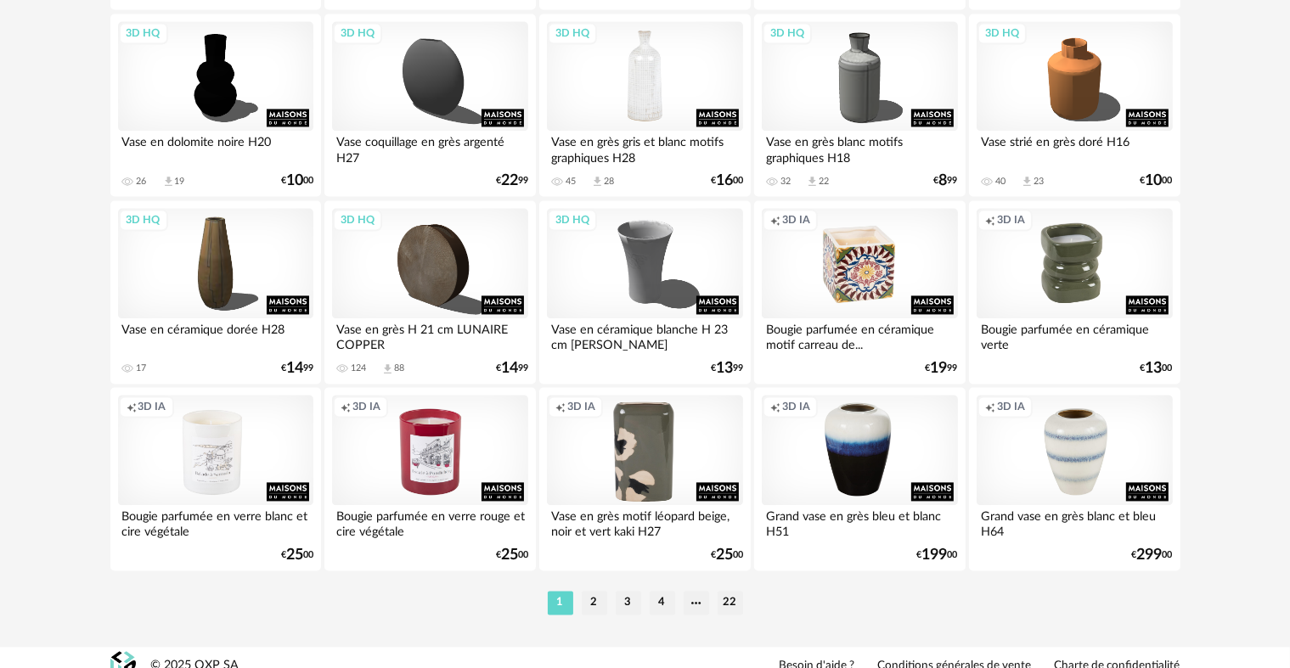
scroll to position [3425, 0]
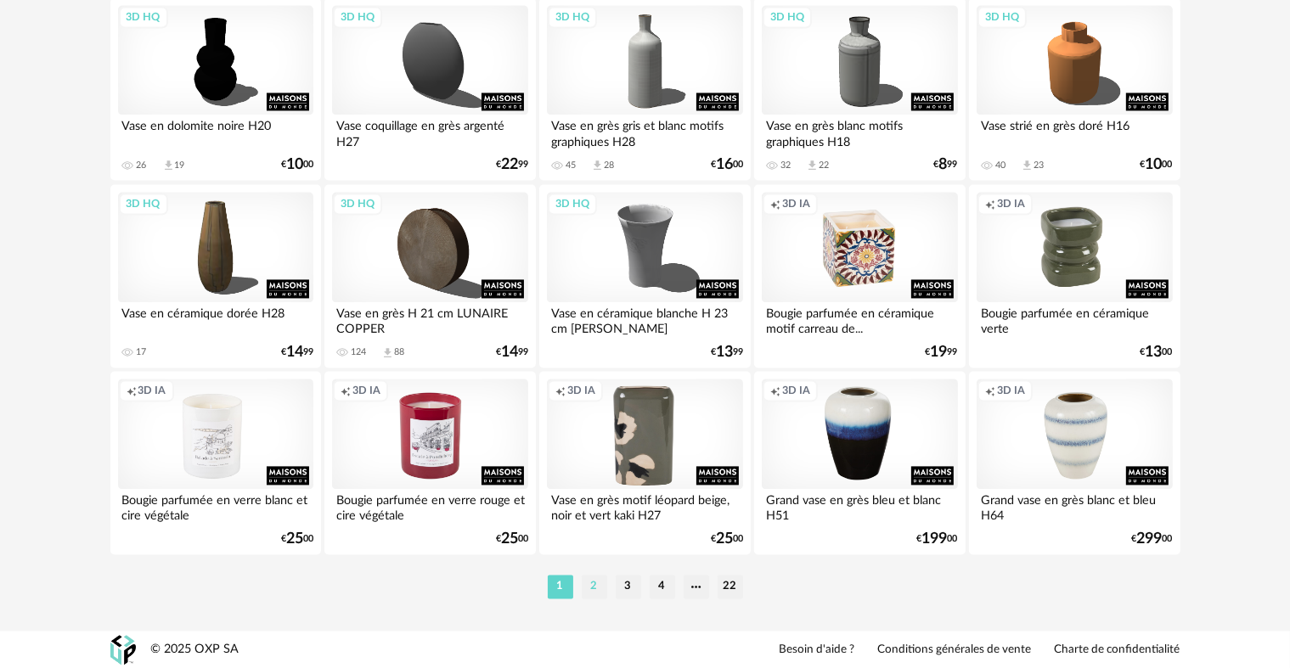
click at [594, 591] on li "2" at bounding box center [594, 587] width 25 height 24
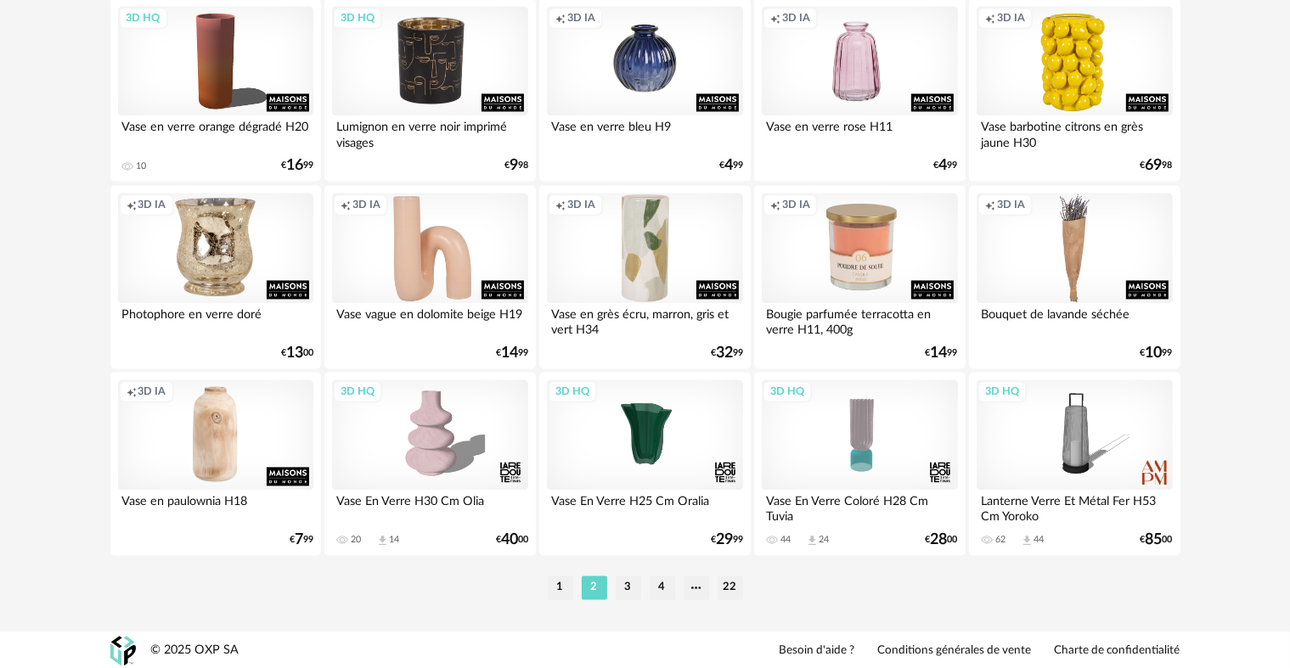
scroll to position [3425, 0]
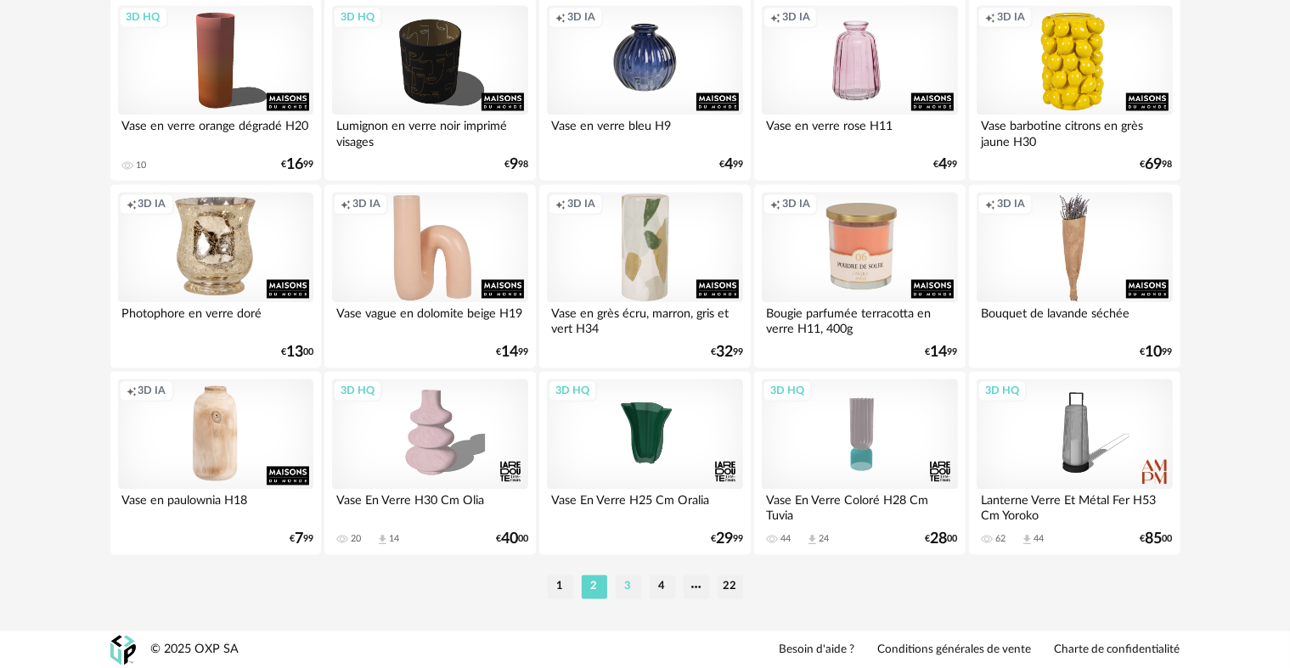
click at [628, 586] on li "3" at bounding box center [628, 587] width 25 height 24
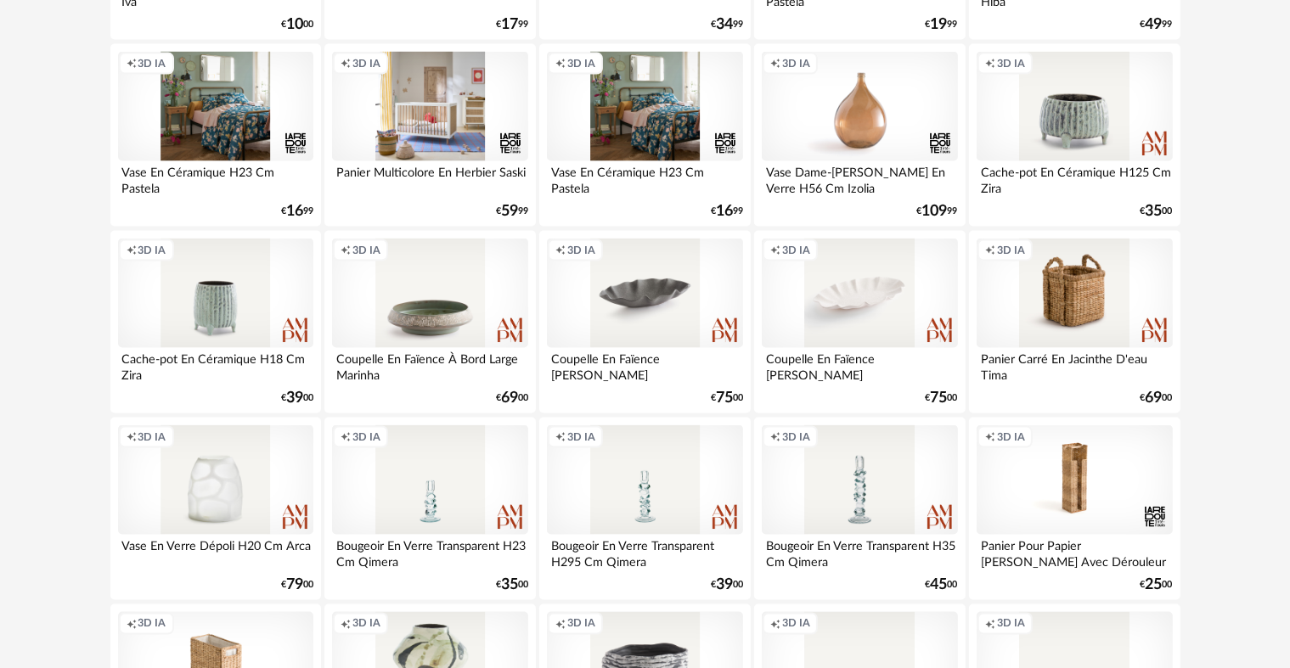
scroll to position [2632, 0]
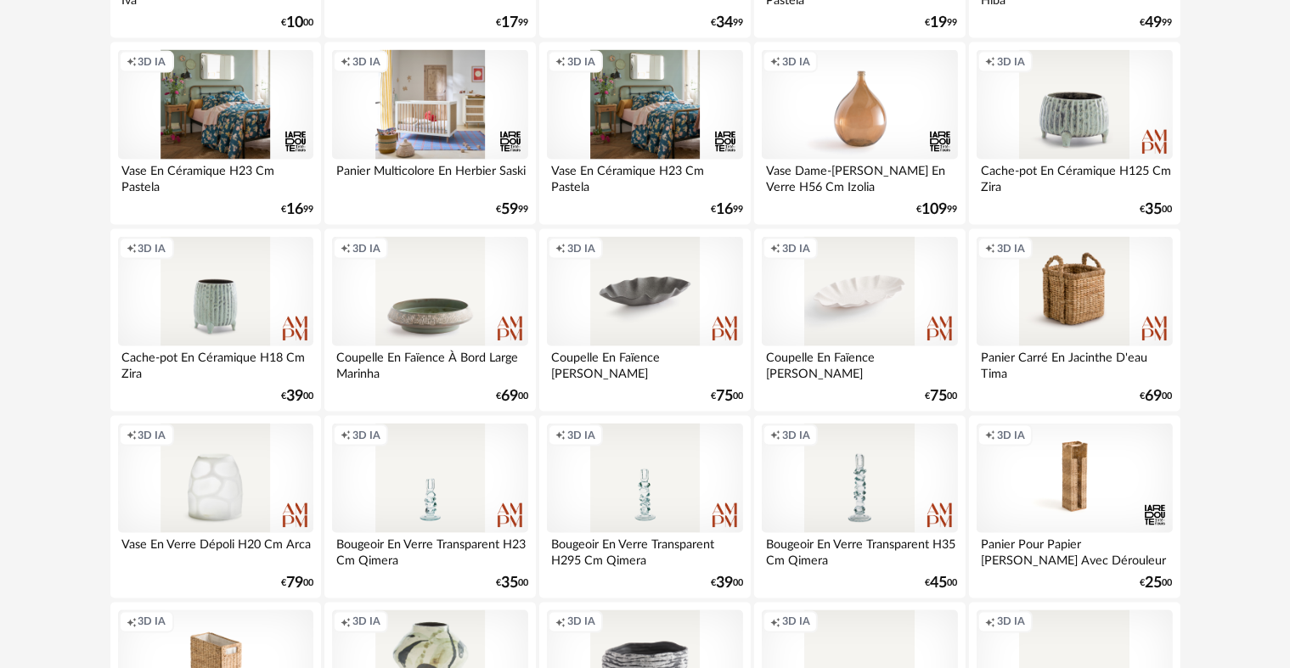
click at [861, 303] on div "Creation icon 3D IA" at bounding box center [859, 292] width 195 height 110
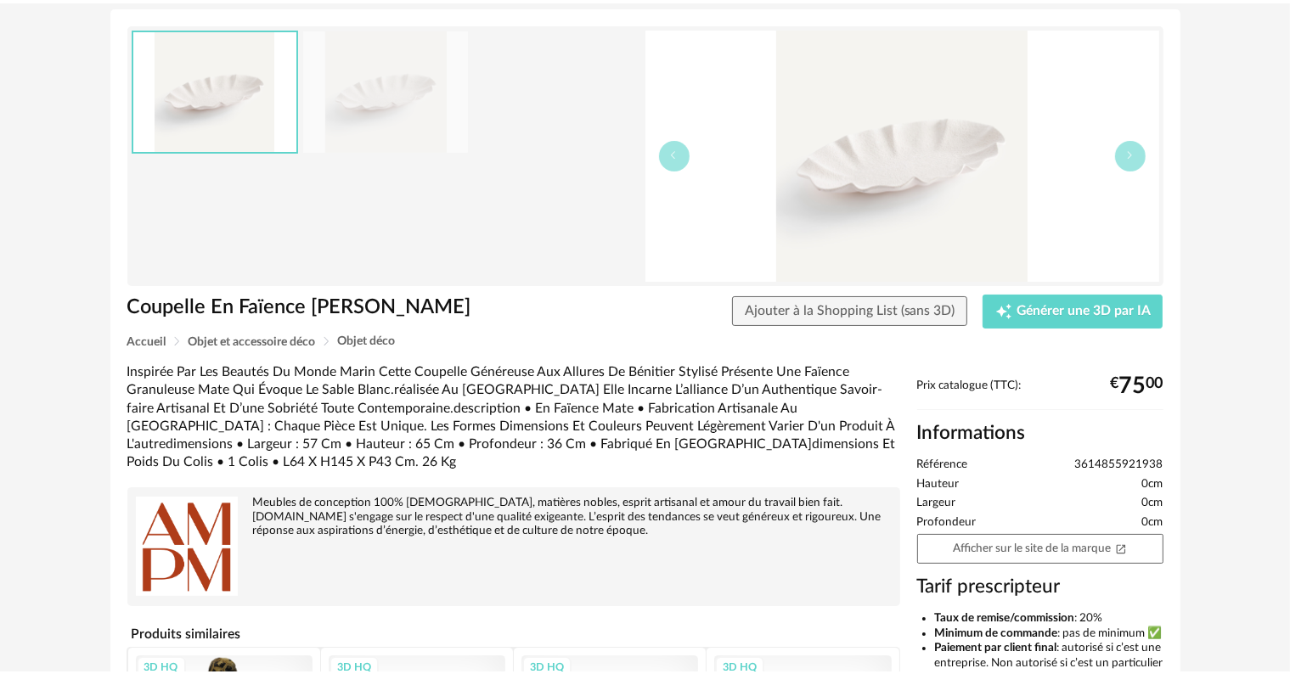
scroll to position [170, 0]
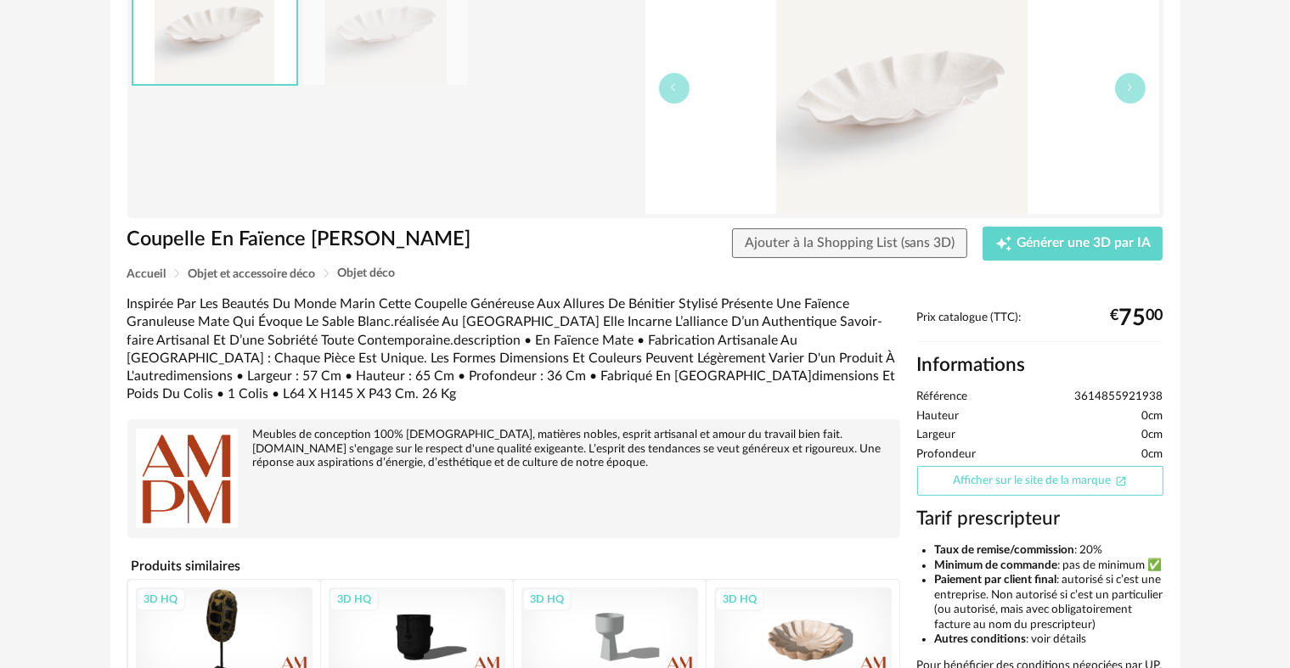
click at [1022, 481] on link "Afficher sur le site de la marque Open In New icon" at bounding box center [1040, 481] width 246 height 30
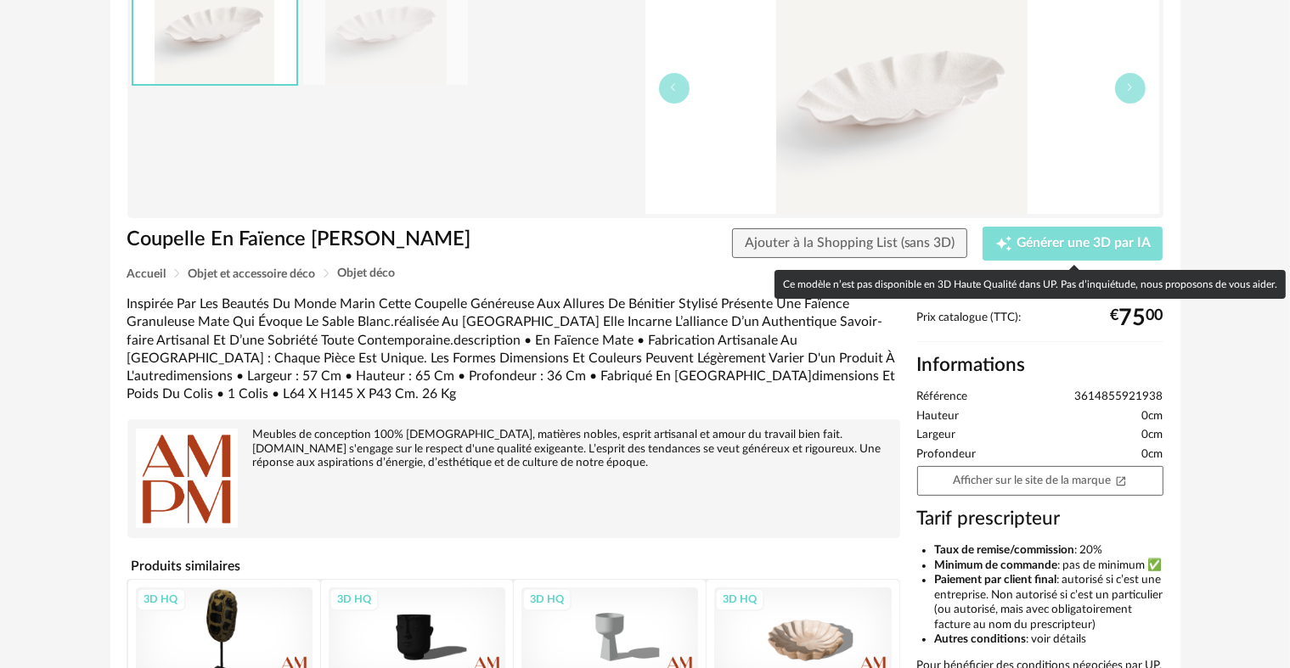
click at [1083, 238] on span "Générer une 3D par IA" at bounding box center [1083, 244] width 134 height 14
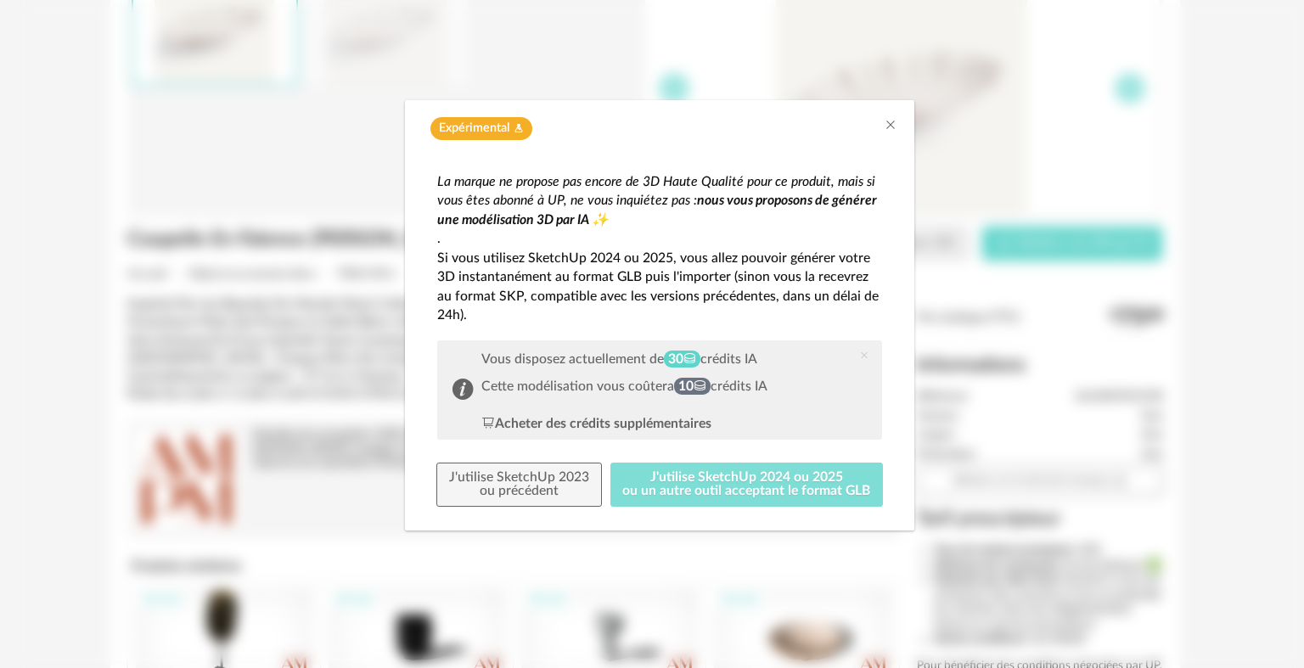
click at [752, 484] on button "J'utilise SketchUp 2024 ou 2025 ou un autre outil acceptant le format GLB" at bounding box center [747, 485] width 273 height 44
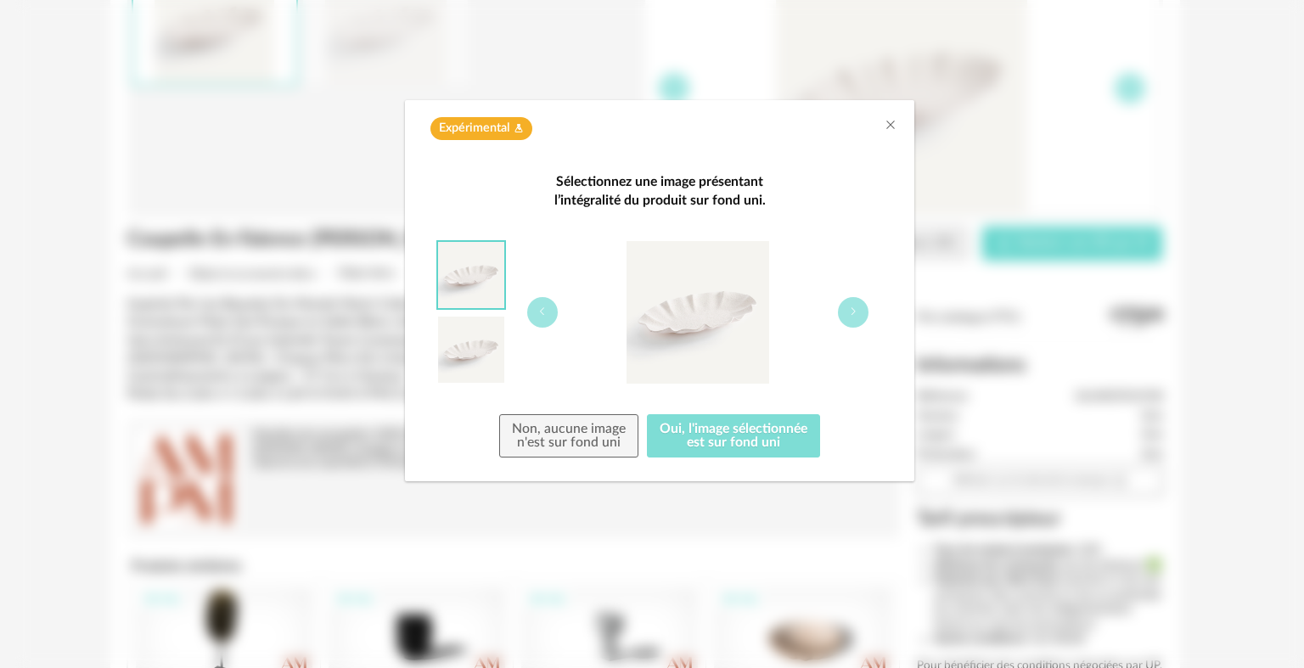
click at [754, 435] on button "Oui, l'image sélectionnée est sur fond uni" at bounding box center [733, 436] width 173 height 44
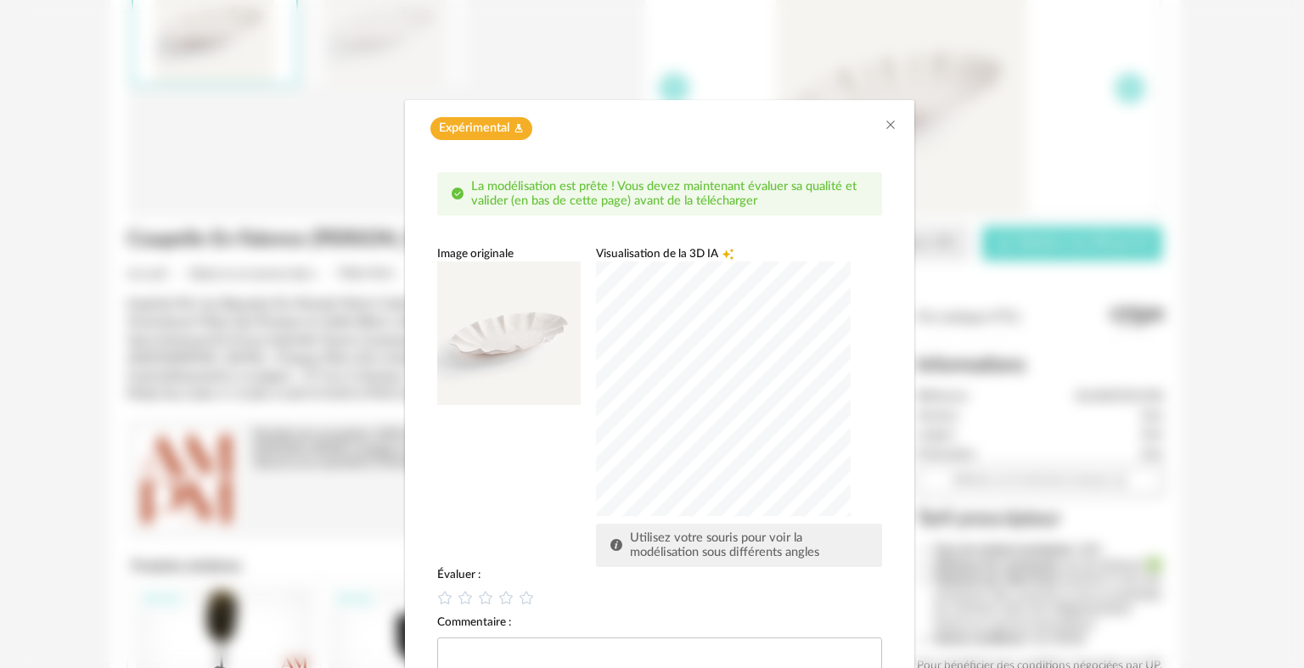
click at [699, 401] on div "dialog" at bounding box center [723, 389] width 255 height 255
click at [523, 597] on icon "dialog" at bounding box center [527, 598] width 18 height 18
drag, startPoint x: 740, startPoint y: 115, endPoint x: 740, endPoint y: 100, distance: 14.5
click at [740, 100] on div "Expérimental Flask icon" at bounding box center [659, 124] width 509 height 48
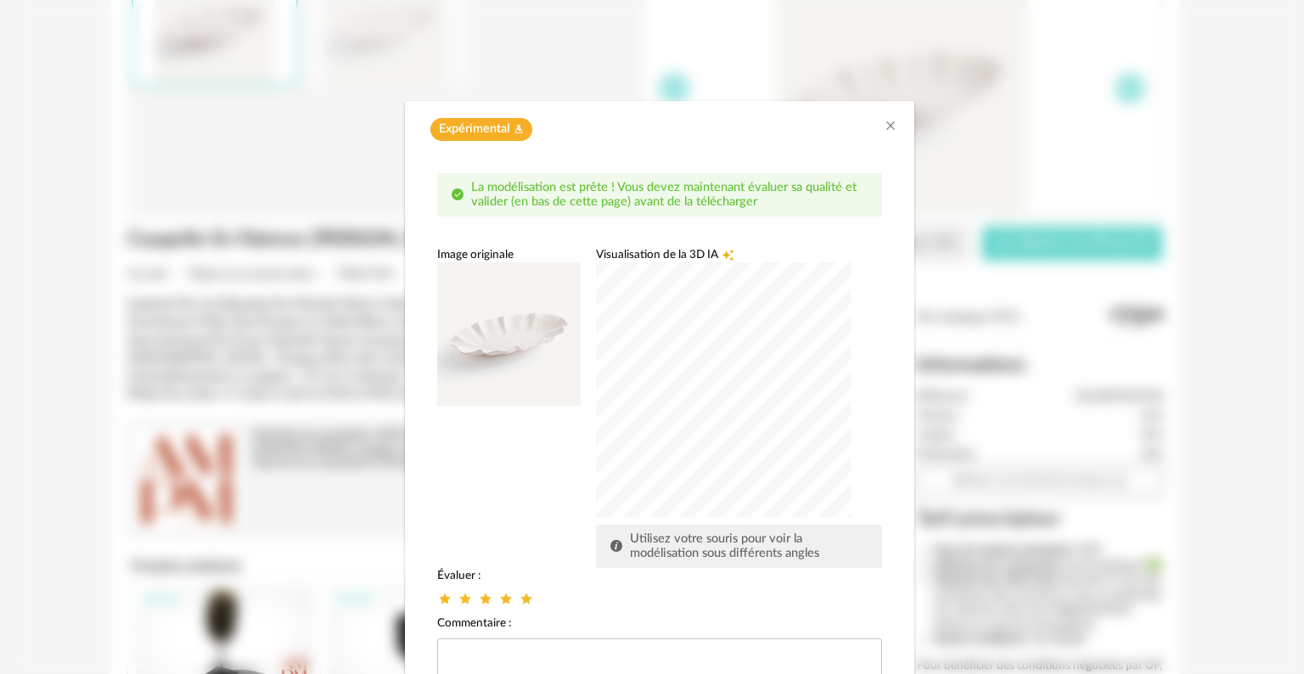
drag, startPoint x: 722, startPoint y: 117, endPoint x: 744, endPoint y: 88, distance: 36.3
click at [744, 88] on div "Expérimental Flask icon La modélisation est prête ! Vous devez maintenant évalu…" at bounding box center [659, 337] width 1289 height 674
click at [884, 122] on icon "Close" at bounding box center [891, 126] width 14 height 14
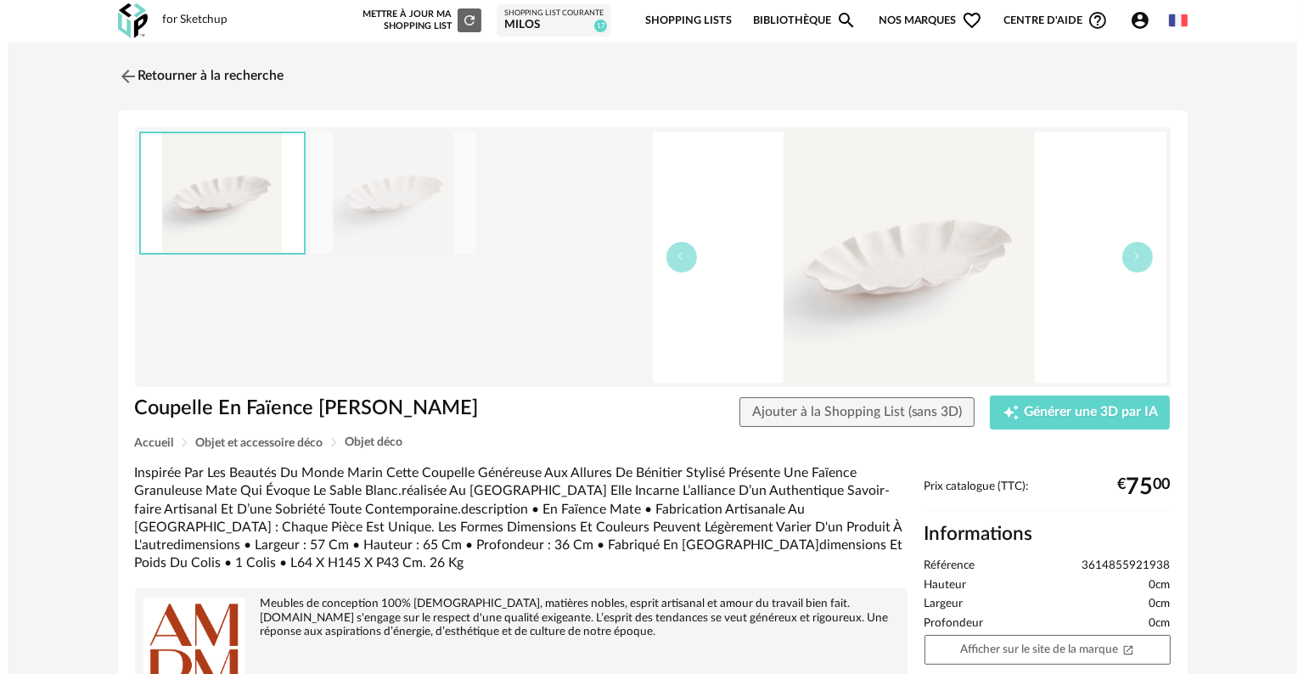
scroll to position [0, 0]
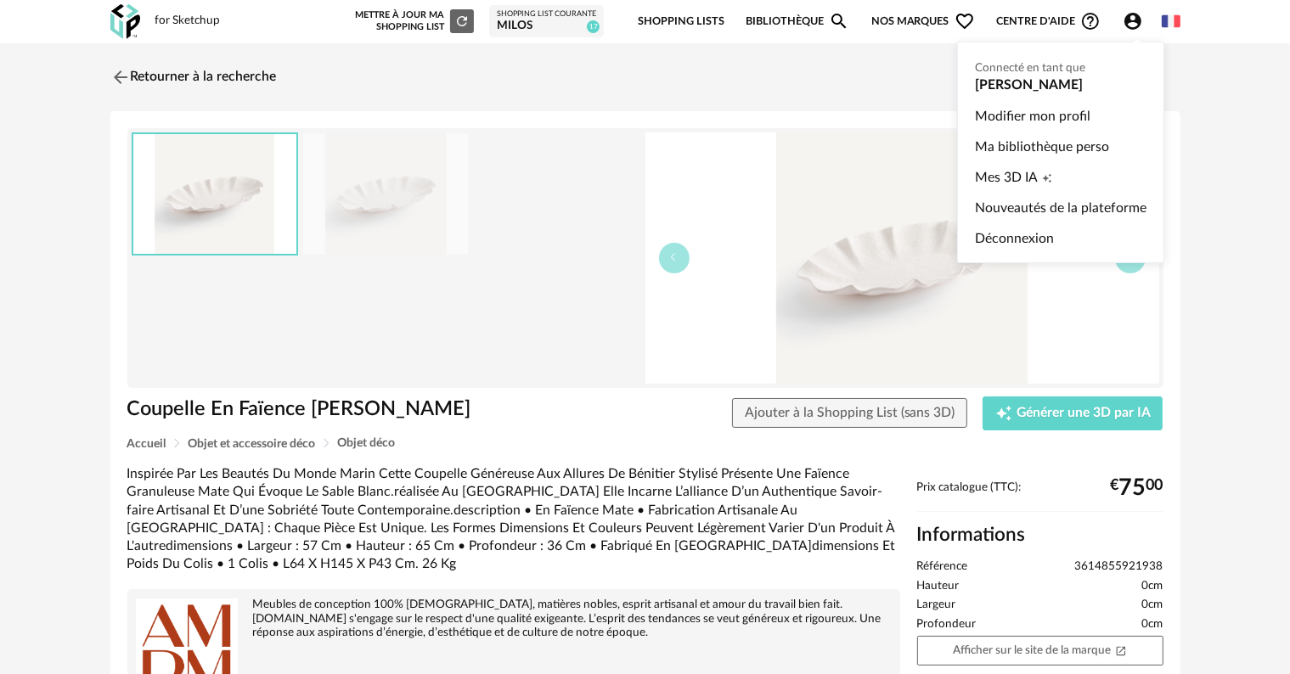
click at [1138, 17] on icon "Account Circle icon" at bounding box center [1132, 21] width 17 height 17
click at [1044, 171] on span "Creation icon" at bounding box center [1047, 177] width 10 height 31
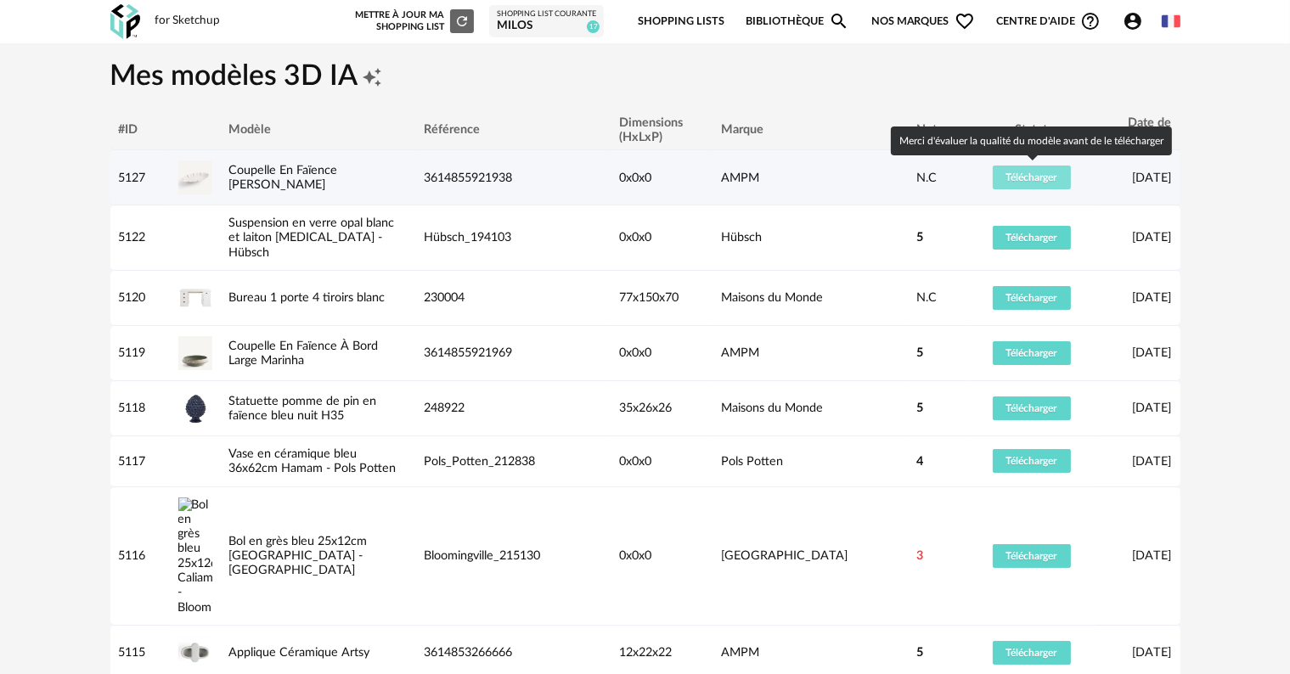
click at [1016, 182] on span "Télécharger" at bounding box center [1031, 177] width 51 height 10
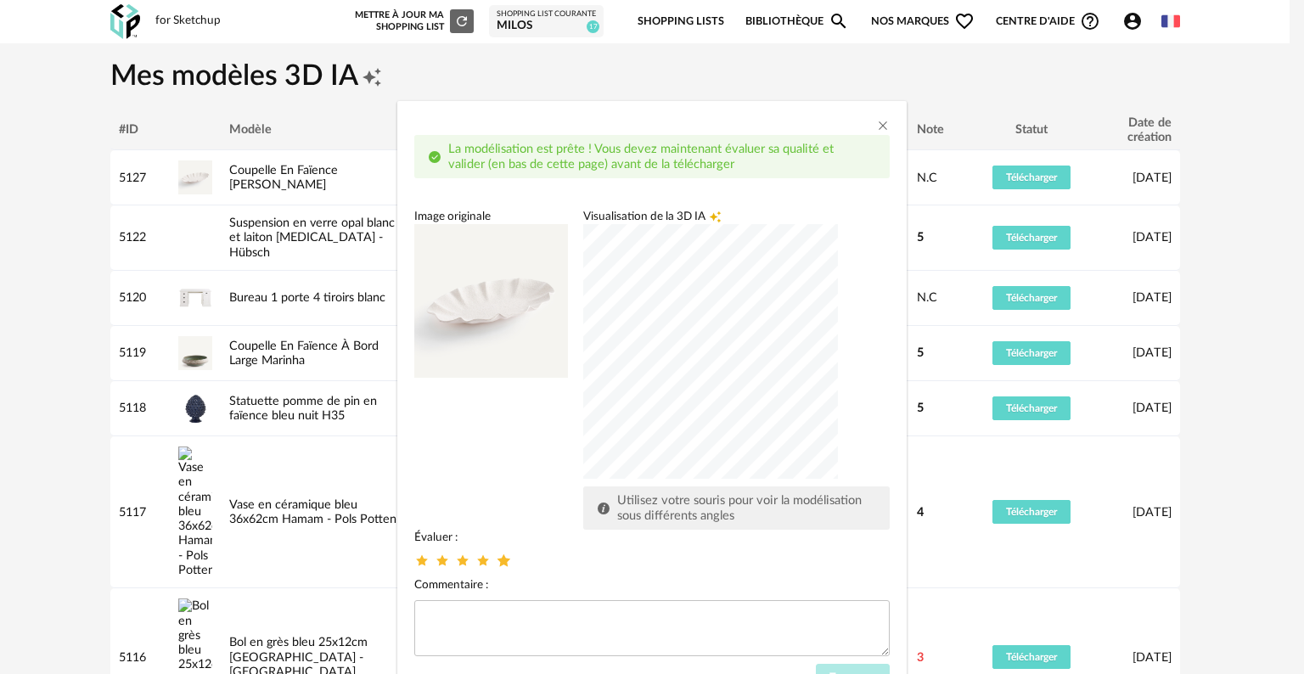
click at [495, 564] on icon "dialog" at bounding box center [504, 561] width 18 height 18
click at [849, 666] on button "Envoyer" at bounding box center [853, 679] width 74 height 31
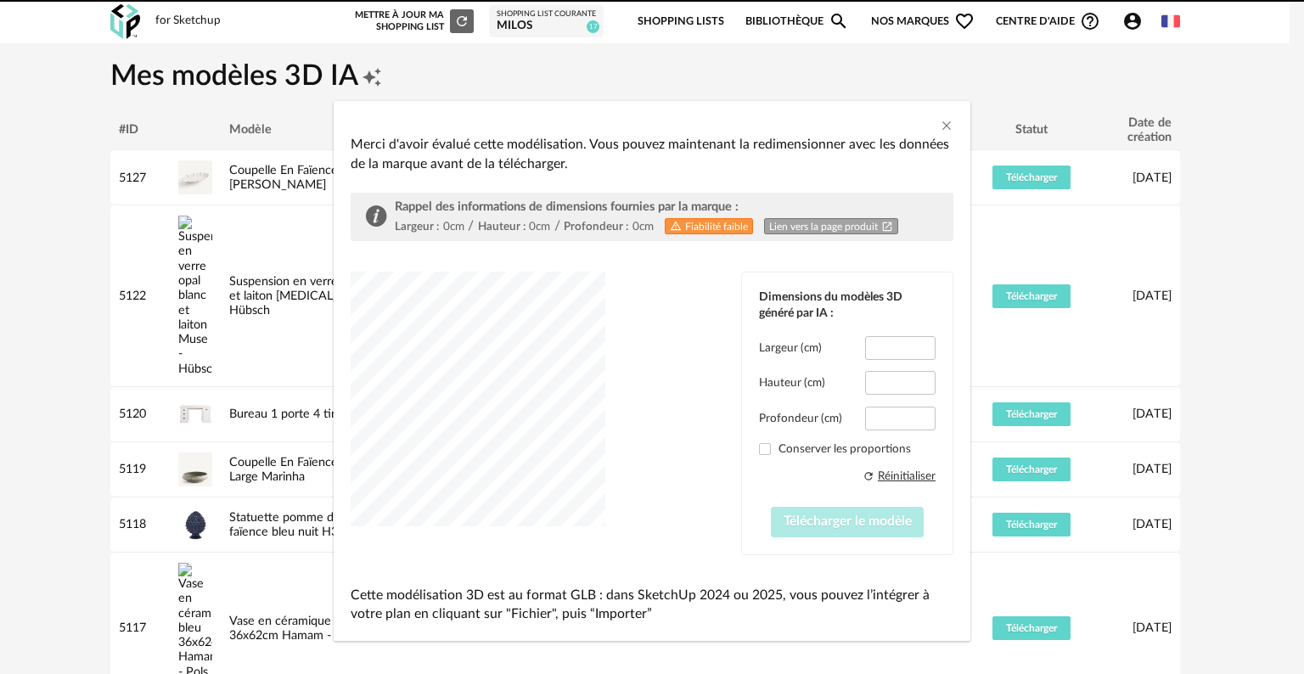
type input "*****"
type input "****"
type input "*****"
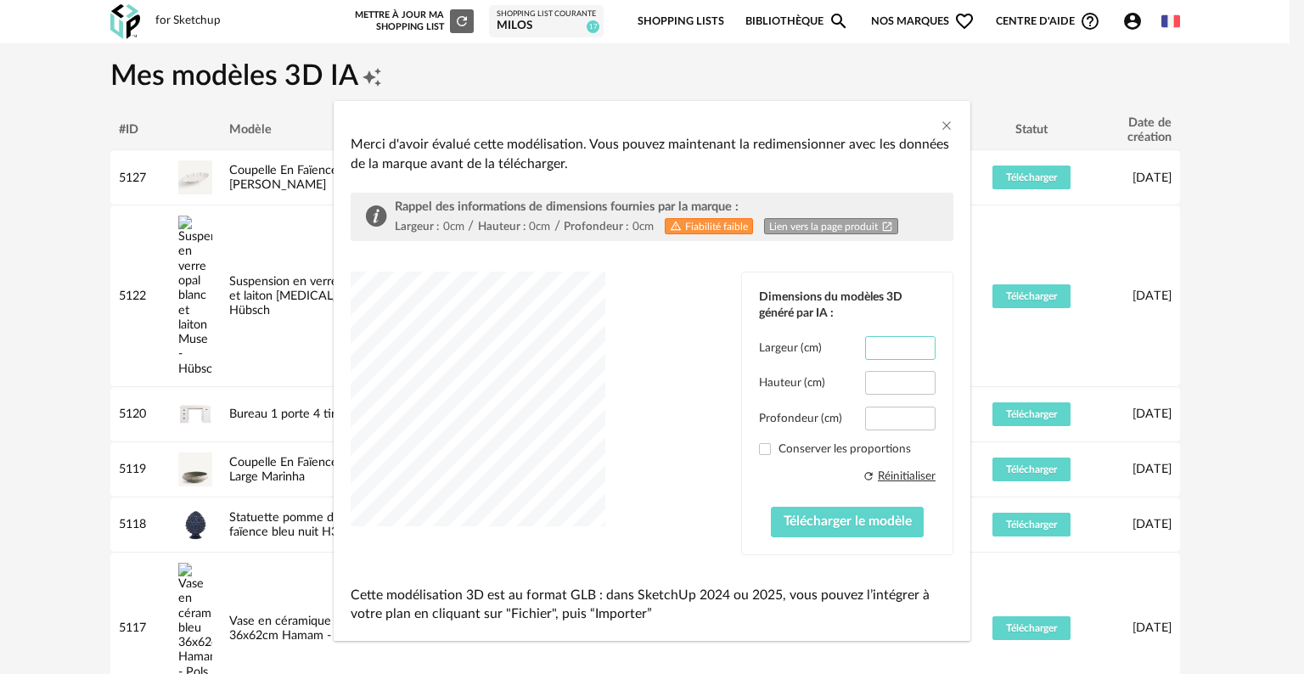
click at [885, 351] on input "*****" at bounding box center [900, 348] width 70 height 24
type input "**"
click at [890, 383] on input "****" at bounding box center [900, 383] width 70 height 24
drag, startPoint x: 899, startPoint y: 379, endPoint x: 841, endPoint y: 380, distance: 58.6
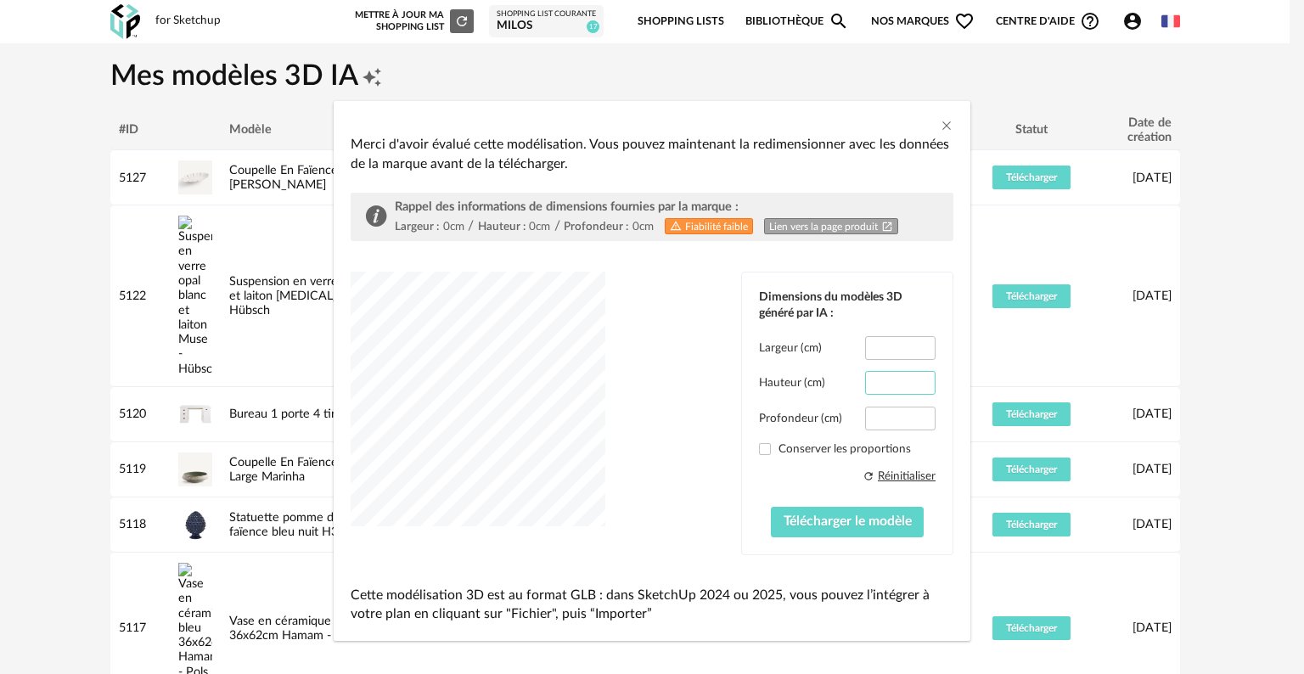
click at [841, 380] on div "Hauteur (cm) ****" at bounding box center [847, 383] width 177 height 24
type input "****"
click at [889, 417] on input "*****" at bounding box center [900, 419] width 70 height 24
click at [888, 417] on input "*****" at bounding box center [900, 419] width 70 height 24
type input "**"
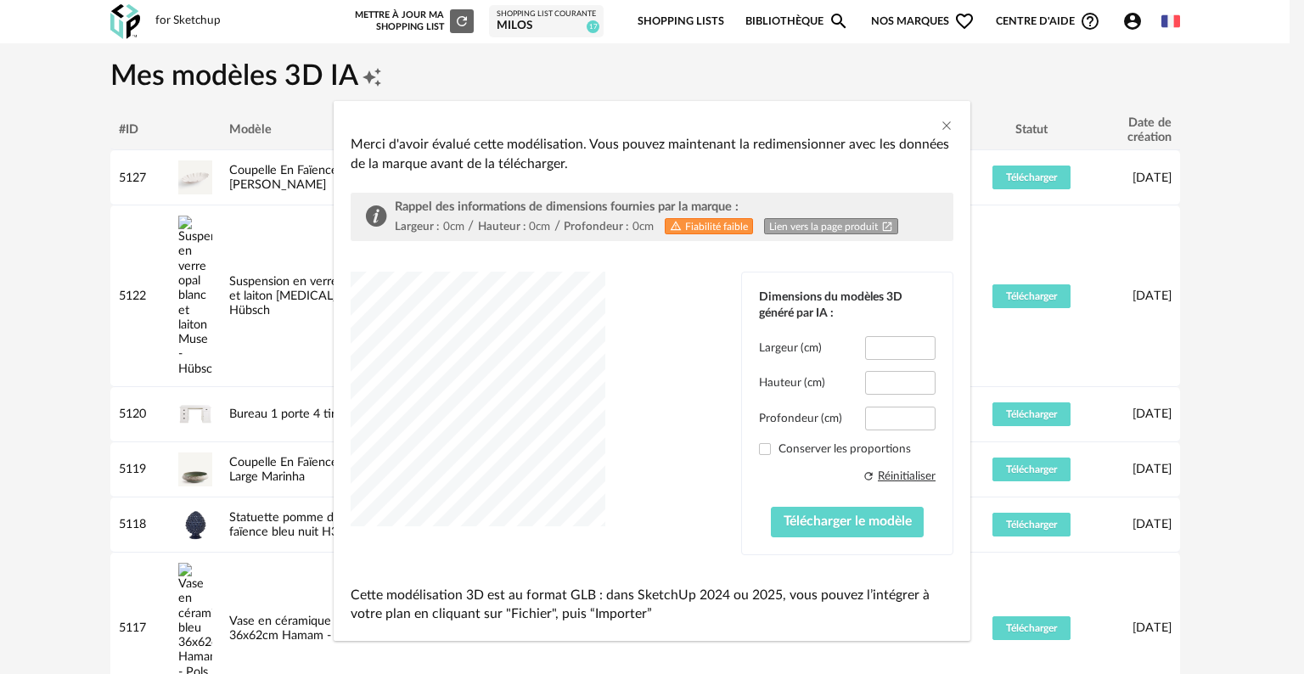
click at [782, 481] on div "Refresh icon Réinitialiser Télécharger le modèle" at bounding box center [847, 503] width 177 height 69
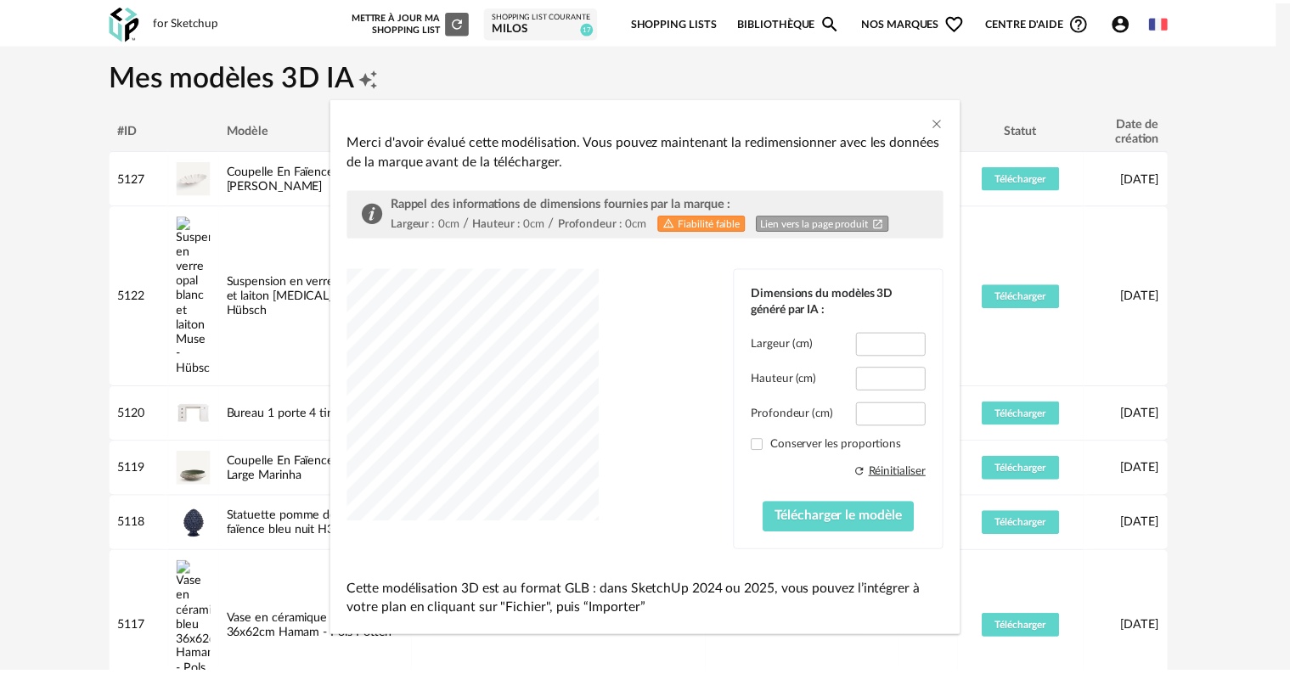
scroll to position [8, 0]
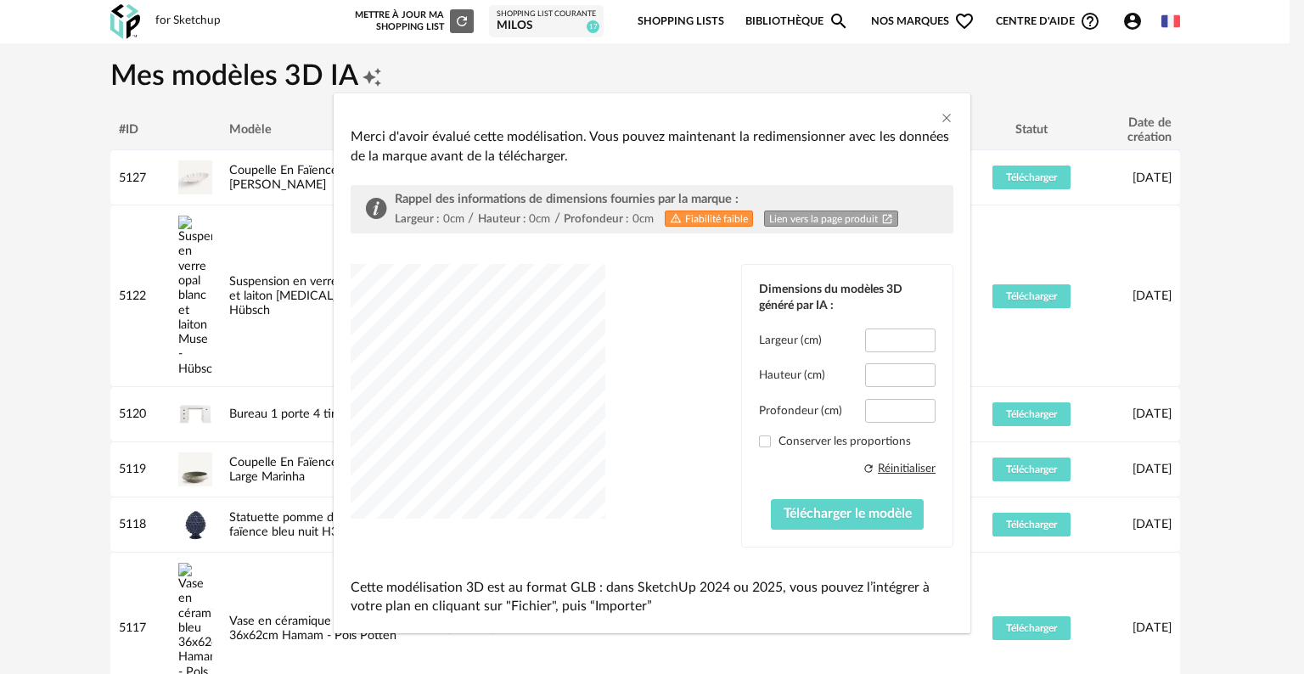
click at [513, 418] on div "dialog" at bounding box center [478, 391] width 255 height 255
click at [795, 513] on span "Télécharger le modèle" at bounding box center [848, 514] width 128 height 14
